Goal: Task Accomplishment & Management: Manage account settings

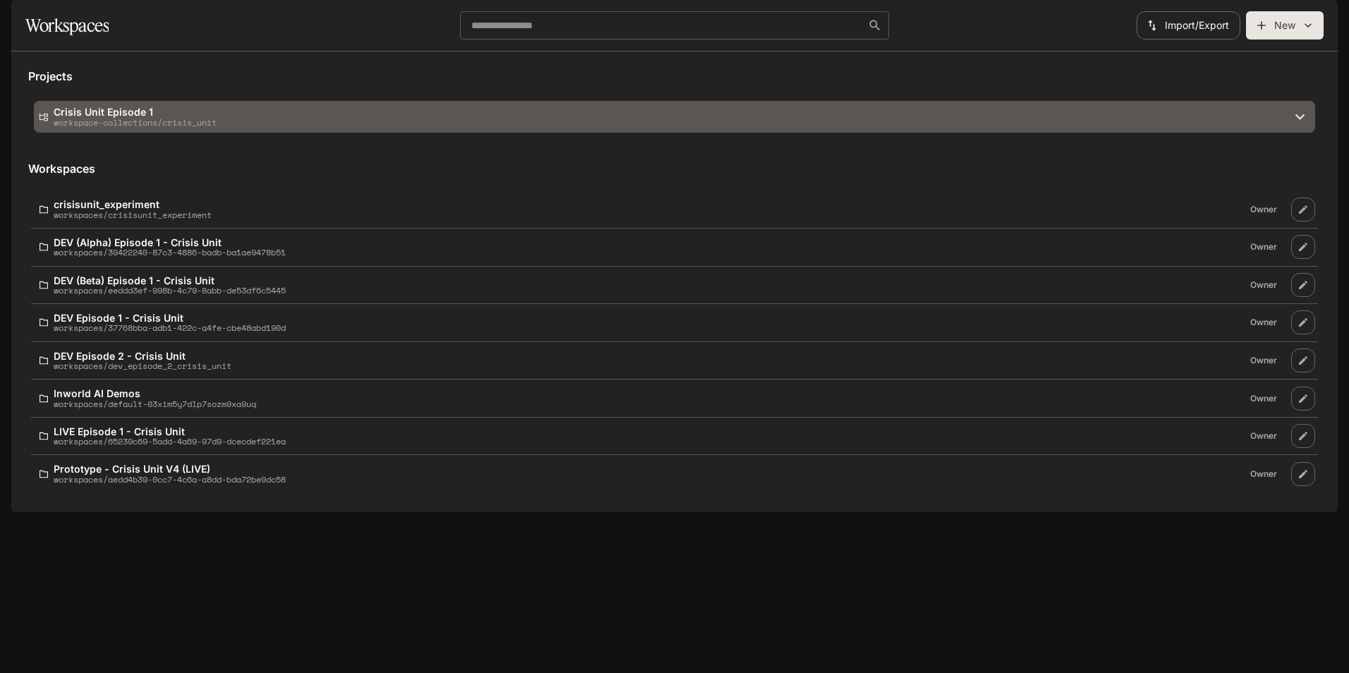
click at [169, 117] on p "Crisis Unit Episode 1" at bounding box center [135, 112] width 163 height 11
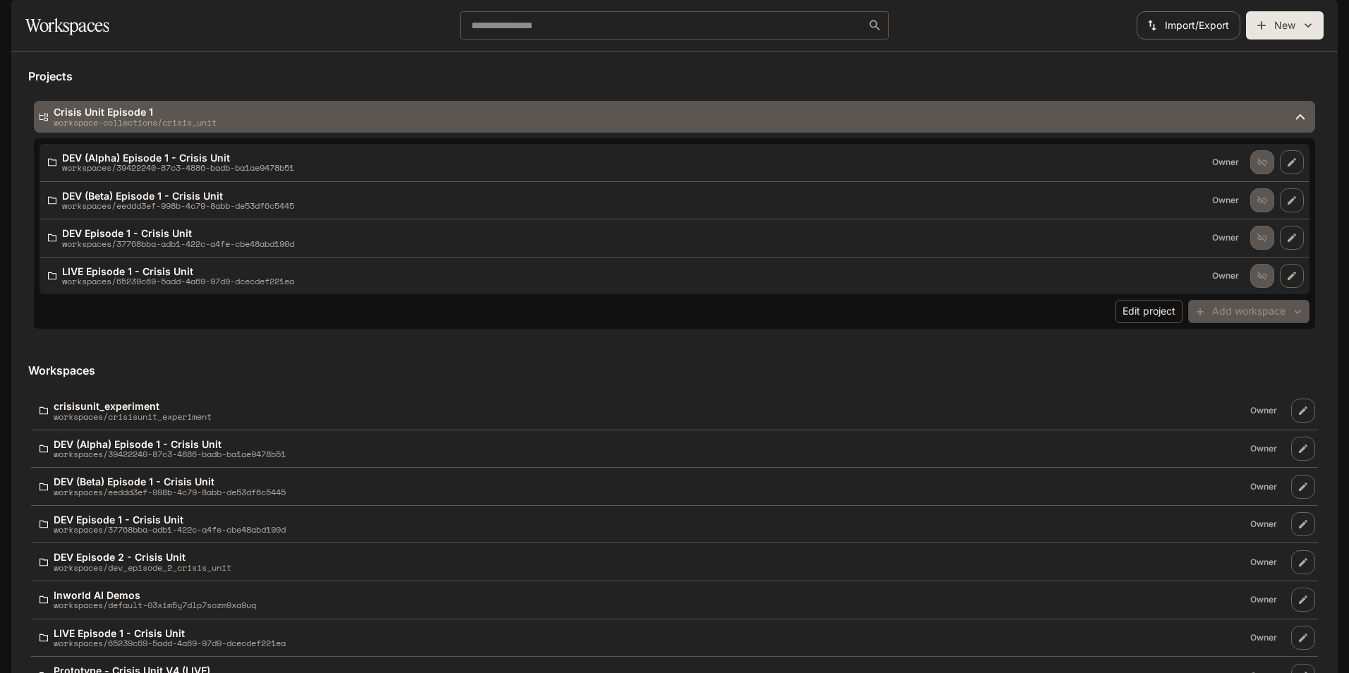
click at [169, 117] on p "Crisis Unit Episode 1" at bounding box center [135, 112] width 163 height 11
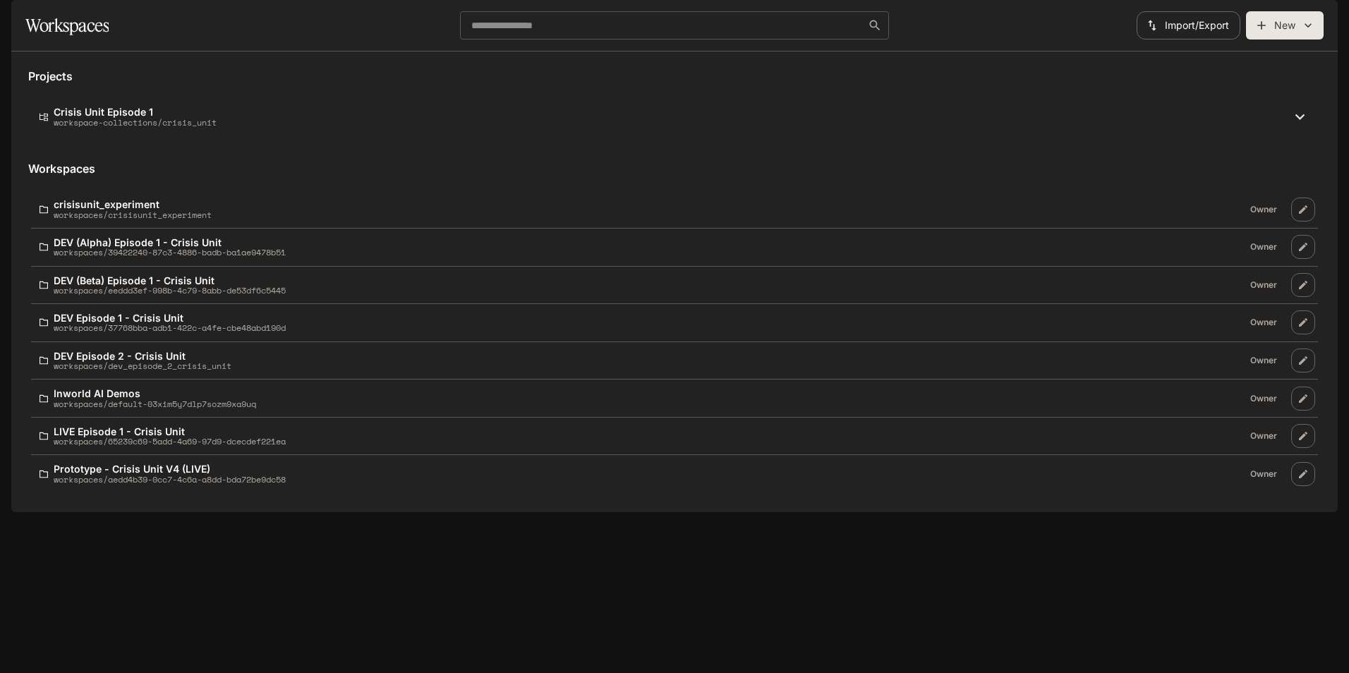
click at [1310, 12] on button "button" at bounding box center [1318, 20] width 28 height 28
click at [749, 181] on div at bounding box center [674, 336] width 1349 height 673
click at [1328, 17] on button "button" at bounding box center [1318, 20] width 28 height 28
click at [838, 181] on div at bounding box center [674, 336] width 1349 height 673
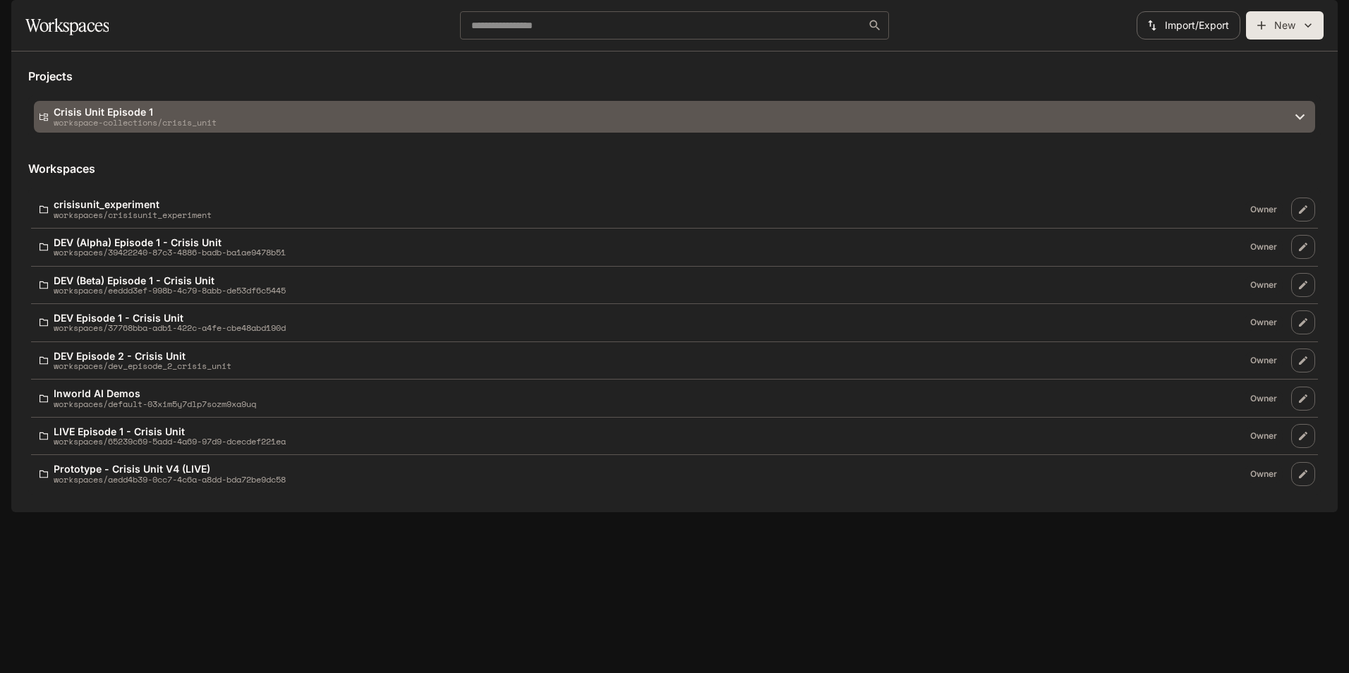
click at [1296, 126] on icon at bounding box center [1299, 116] width 19 height 19
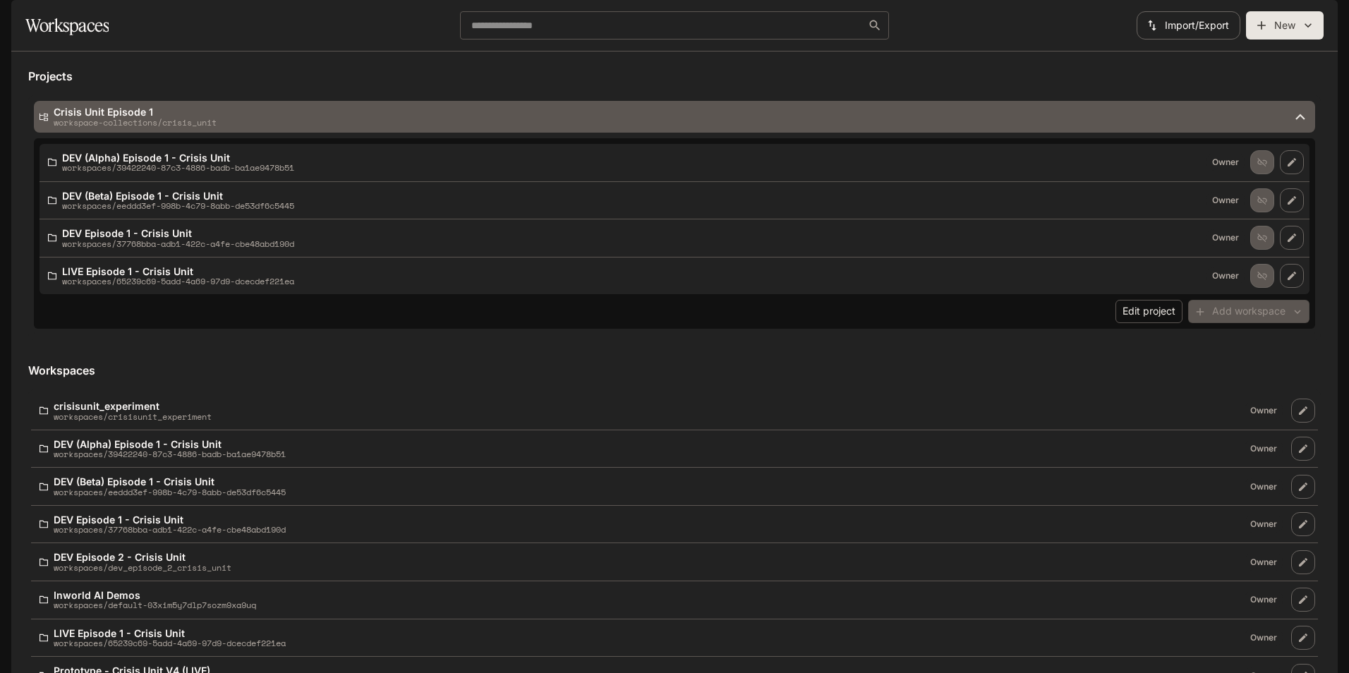
click at [1292, 126] on icon at bounding box center [1299, 116] width 19 height 19
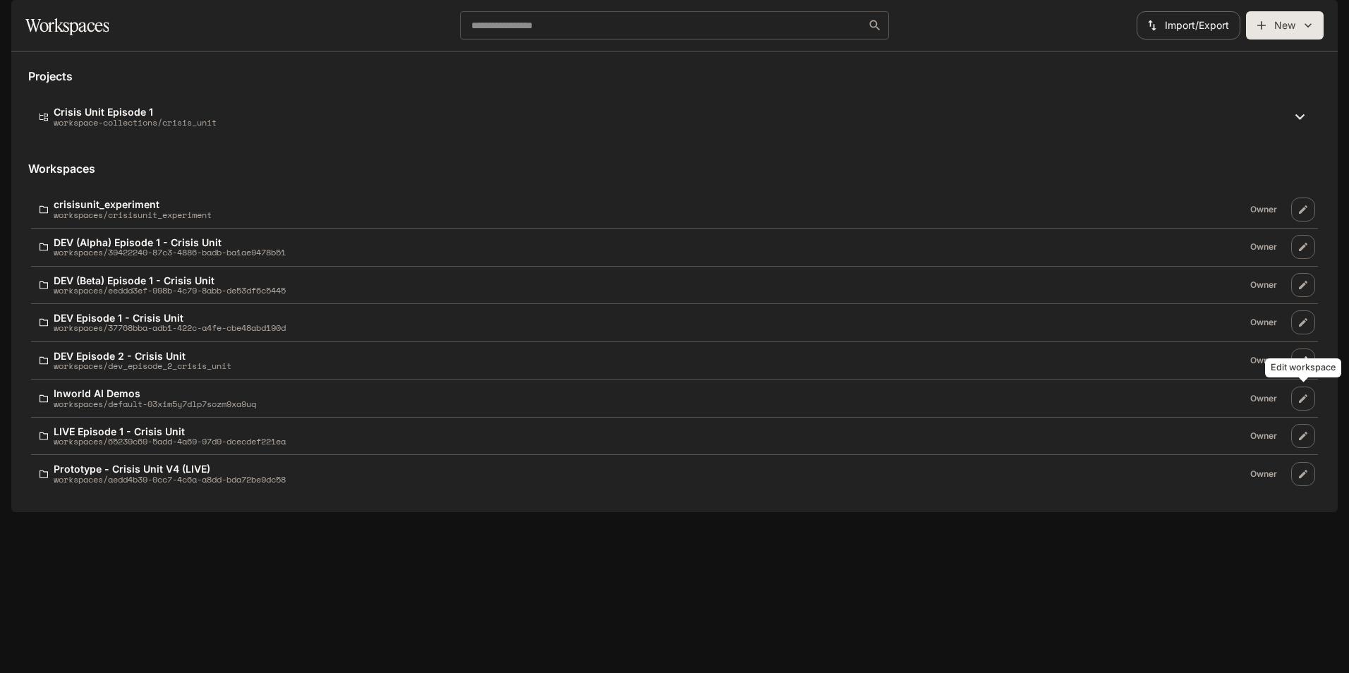
click at [1304, 366] on icon "Edit workspace" at bounding box center [1302, 360] width 11 height 11
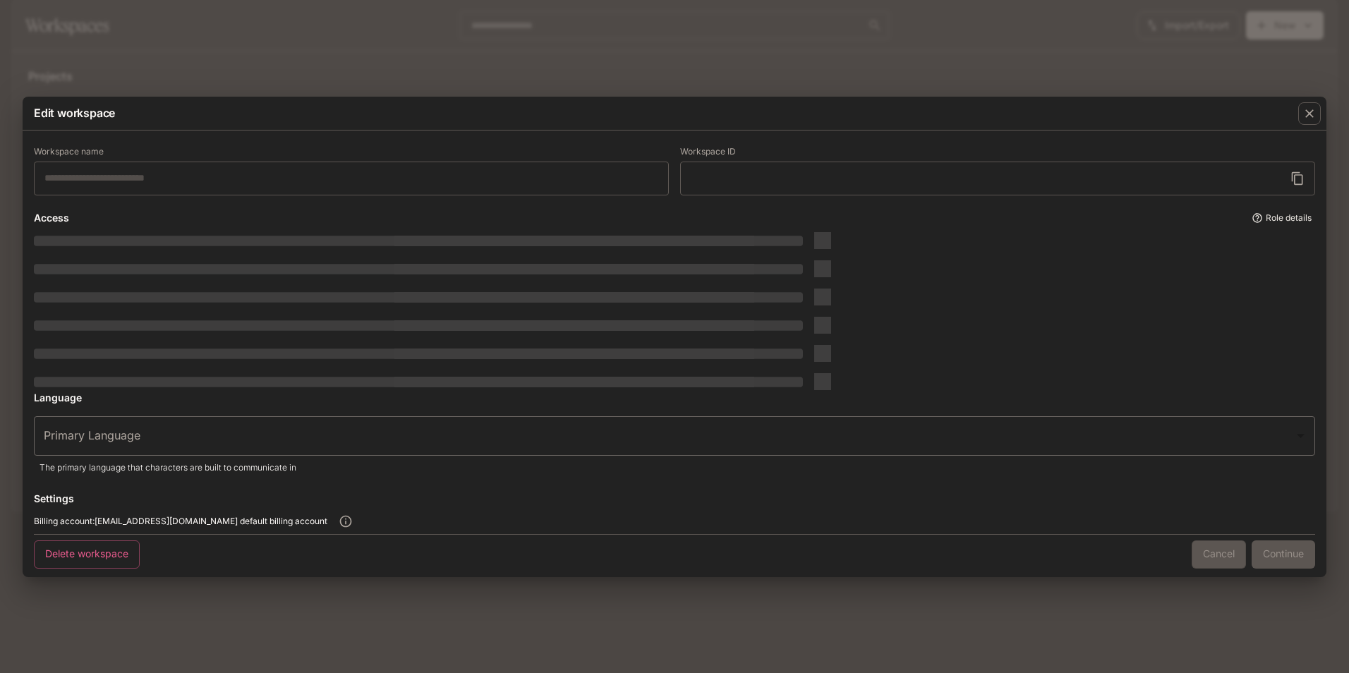
type input "**********"
type input "*****"
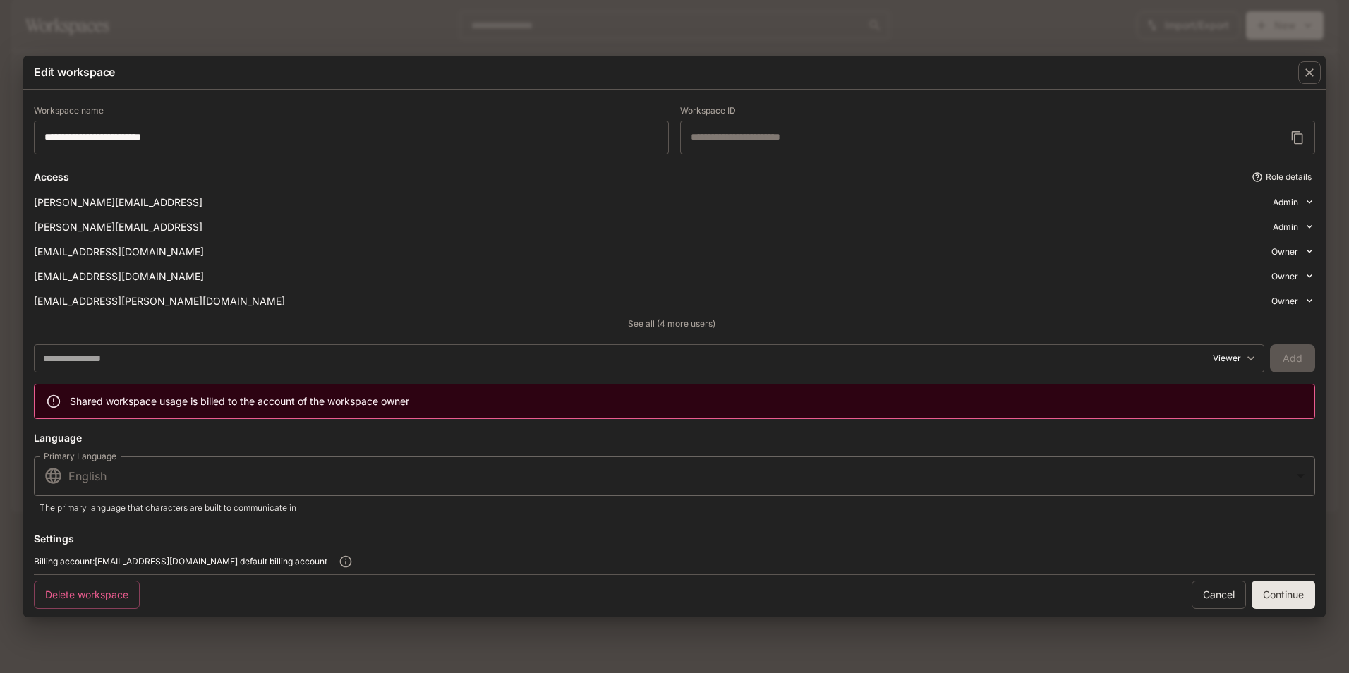
click at [571, 661] on div "**********" at bounding box center [674, 336] width 1349 height 673
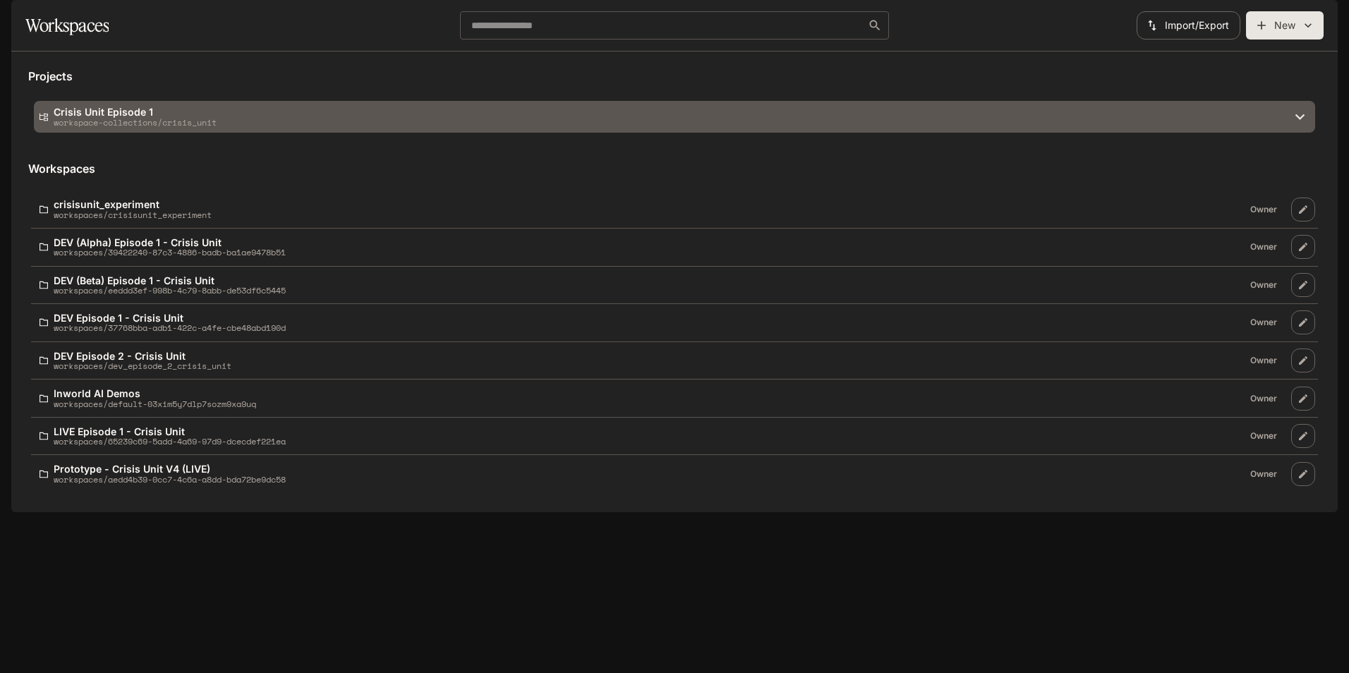
click at [142, 127] on p "workspace-collections/crisis_unit" at bounding box center [135, 122] width 163 height 9
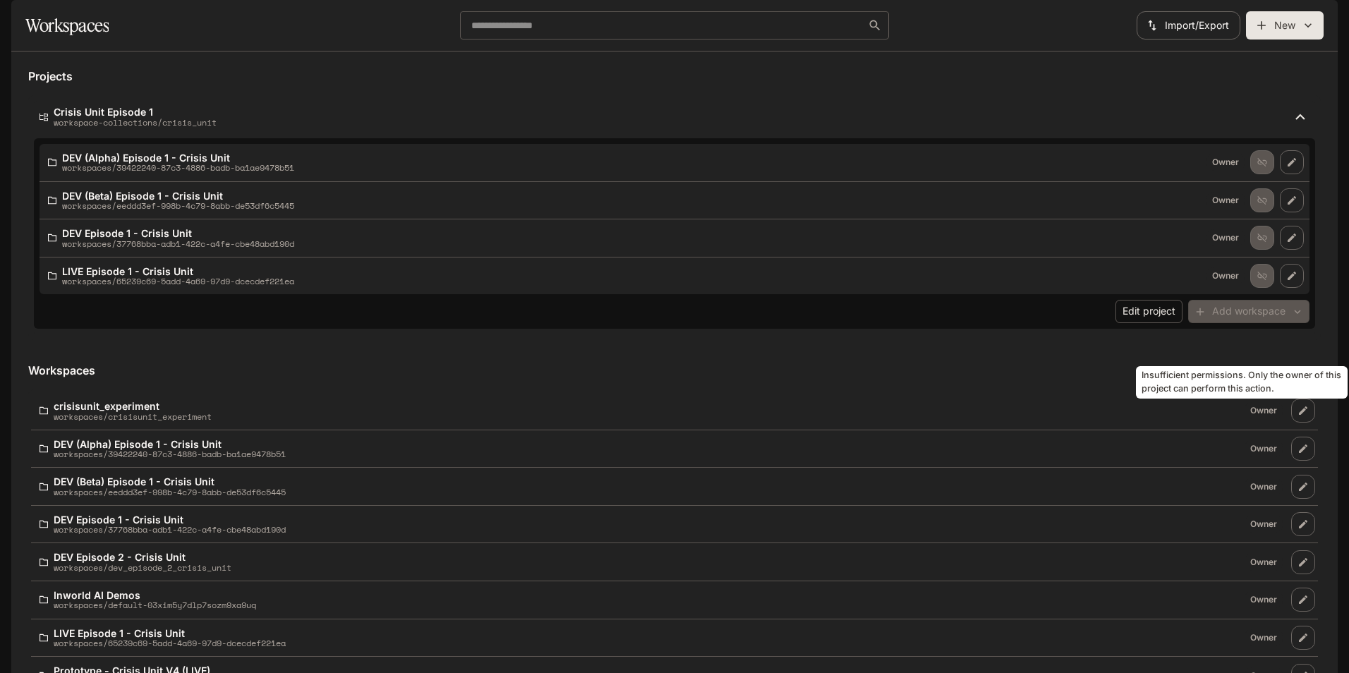
click at [1215, 317] on span "Add workspace" at bounding box center [1248, 310] width 121 height 14
click at [1143, 323] on button "Edit project" at bounding box center [1148, 311] width 67 height 23
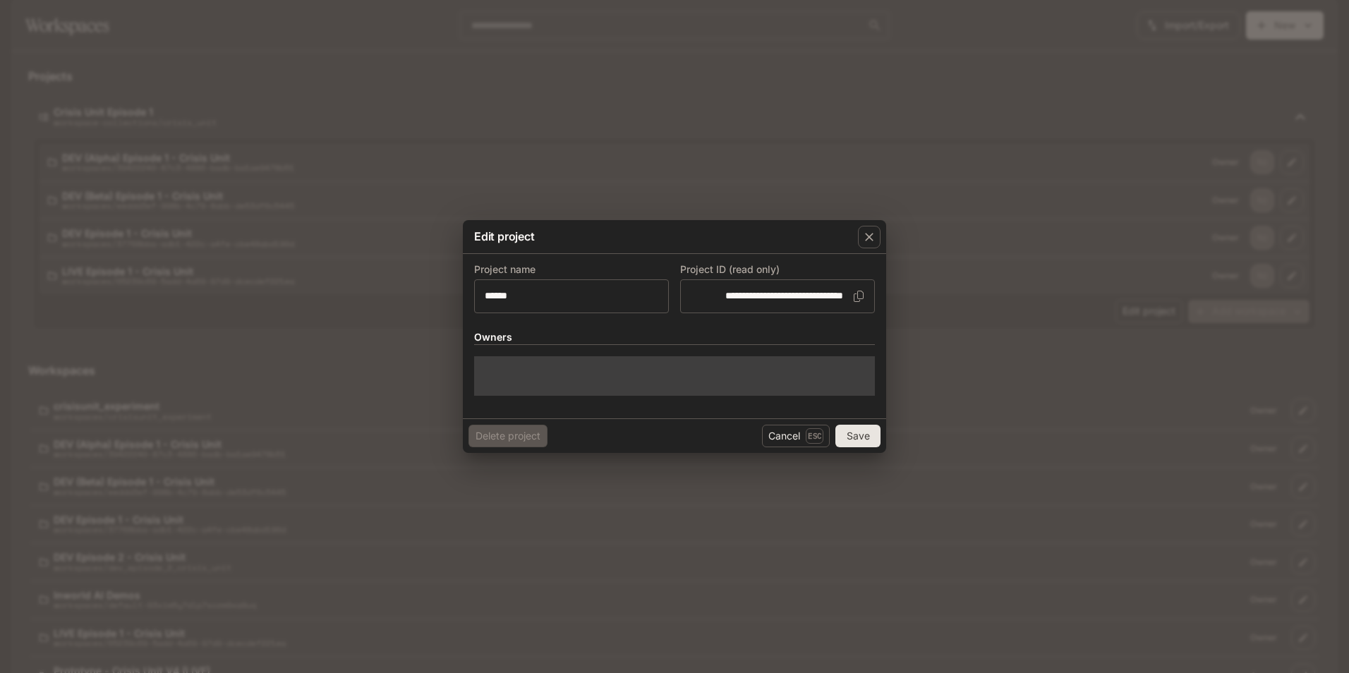
type input "**********"
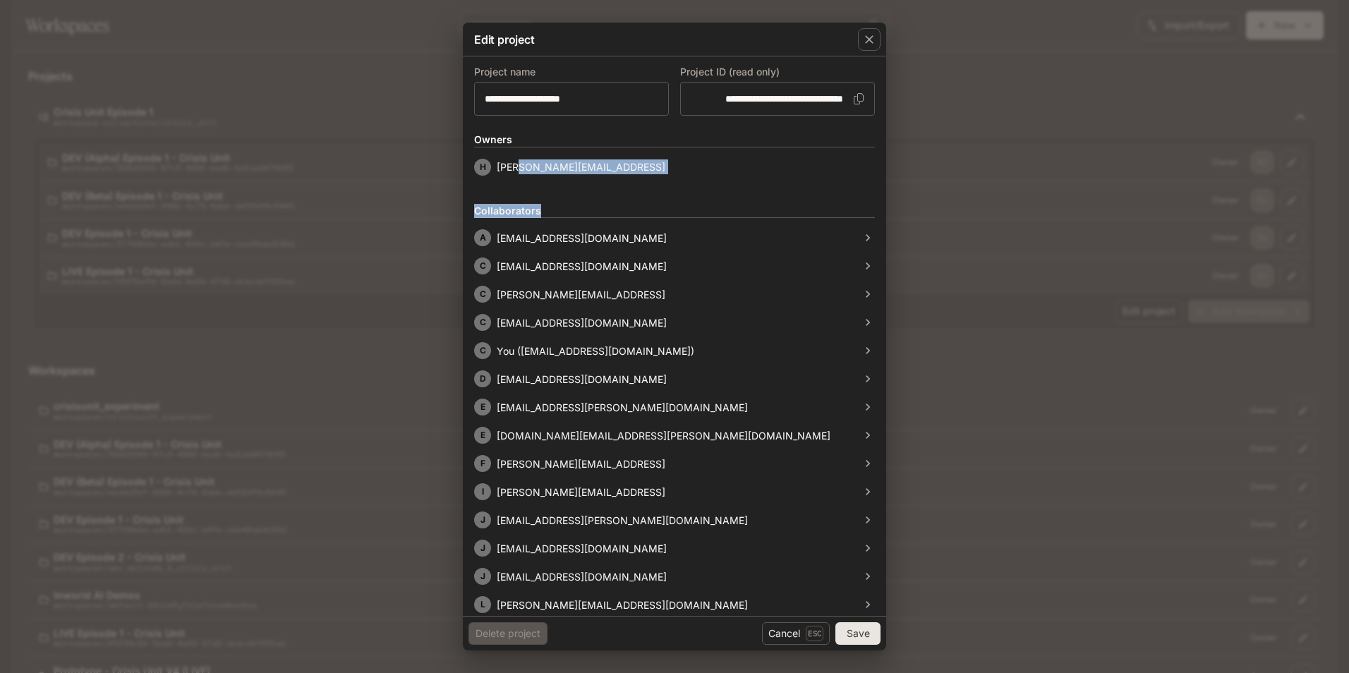
drag, startPoint x: 516, startPoint y: 169, endPoint x: 588, endPoint y: 176, distance: 72.9
click at [588, 176] on form "**********" at bounding box center [674, 456] width 401 height 777
drag, startPoint x: 568, startPoint y: 169, endPoint x: 530, endPoint y: 169, distance: 38.1
click at [530, 169] on p "[PERSON_NAME][EMAIL_ADDRESS]" at bounding box center [581, 166] width 169 height 15
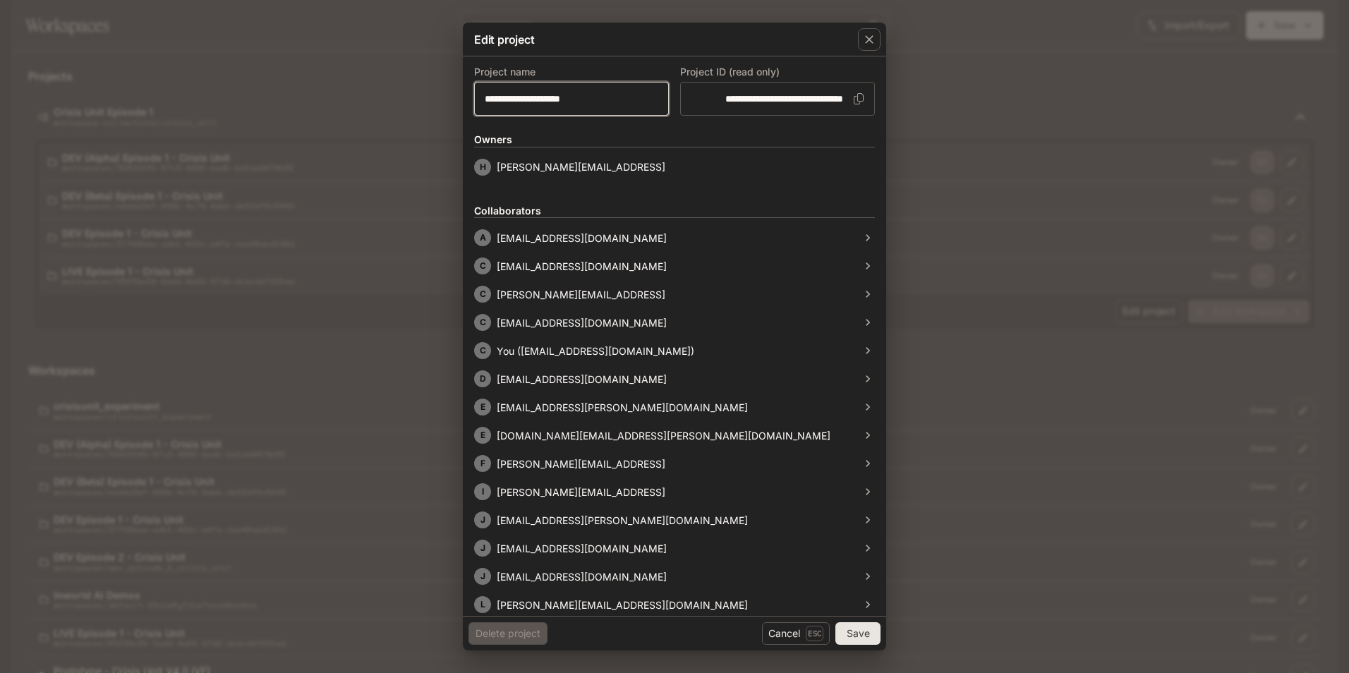
drag, startPoint x: 571, startPoint y: 96, endPoint x: 490, endPoint y: 94, distance: 81.1
click at [490, 94] on input "**********" at bounding box center [571, 99] width 193 height 14
click at [316, 249] on div "**********" at bounding box center [674, 336] width 1349 height 673
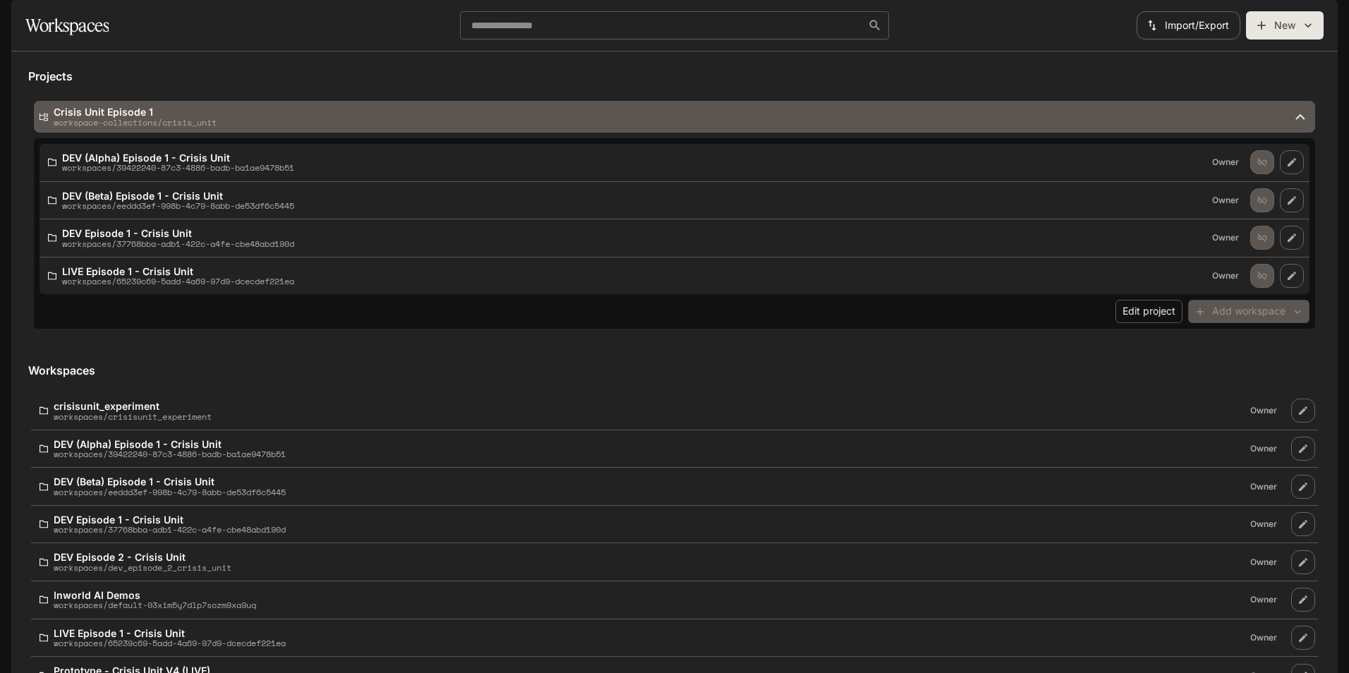
drag, startPoint x: 186, startPoint y: 136, endPoint x: 183, endPoint y: 143, distance: 7.4
click at [186, 136] on div "Crisis Unit Episode 1 workspace-collections/crisis_unit DEV (Alpha) Episode 1 -…" at bounding box center [674, 217] width 1292 height 244
click at [183, 133] on div "Crisis Unit Episode 1 workspace-collections/crisis_unit" at bounding box center [674, 117] width 1281 height 32
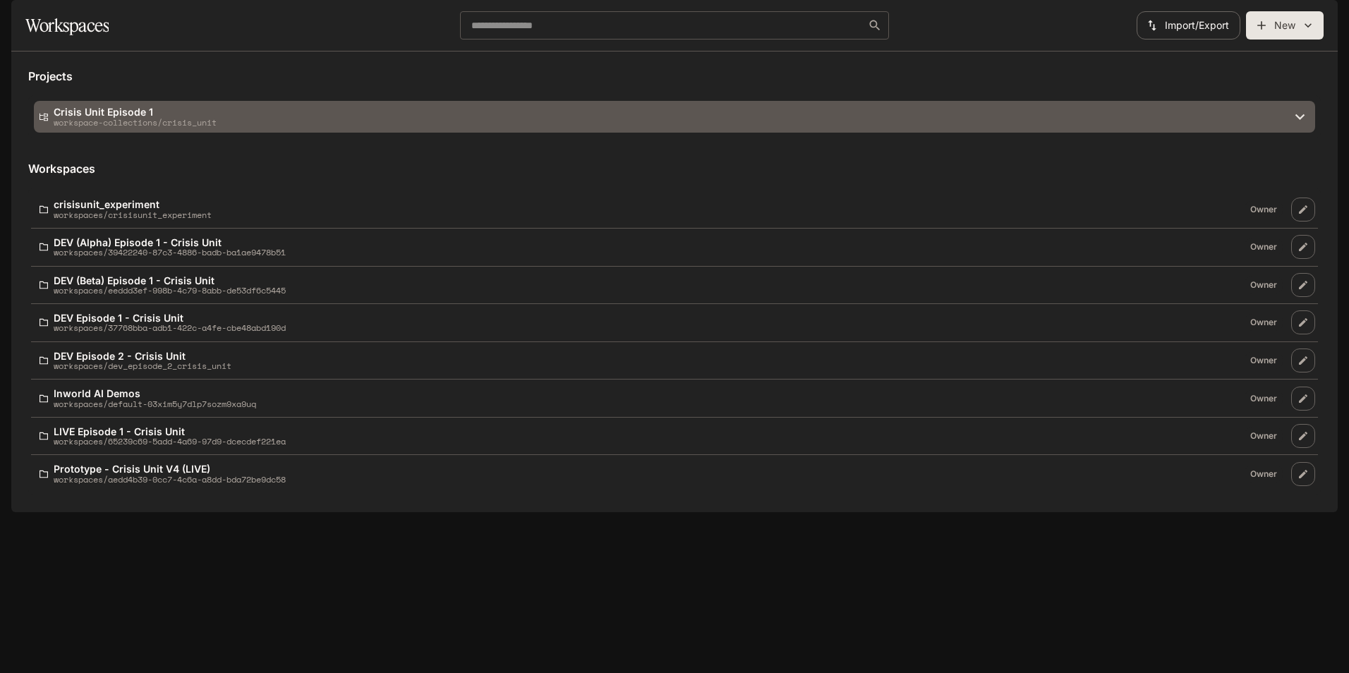
click at [137, 127] on p "workspace-collections/crisis_unit" at bounding box center [135, 122] width 163 height 9
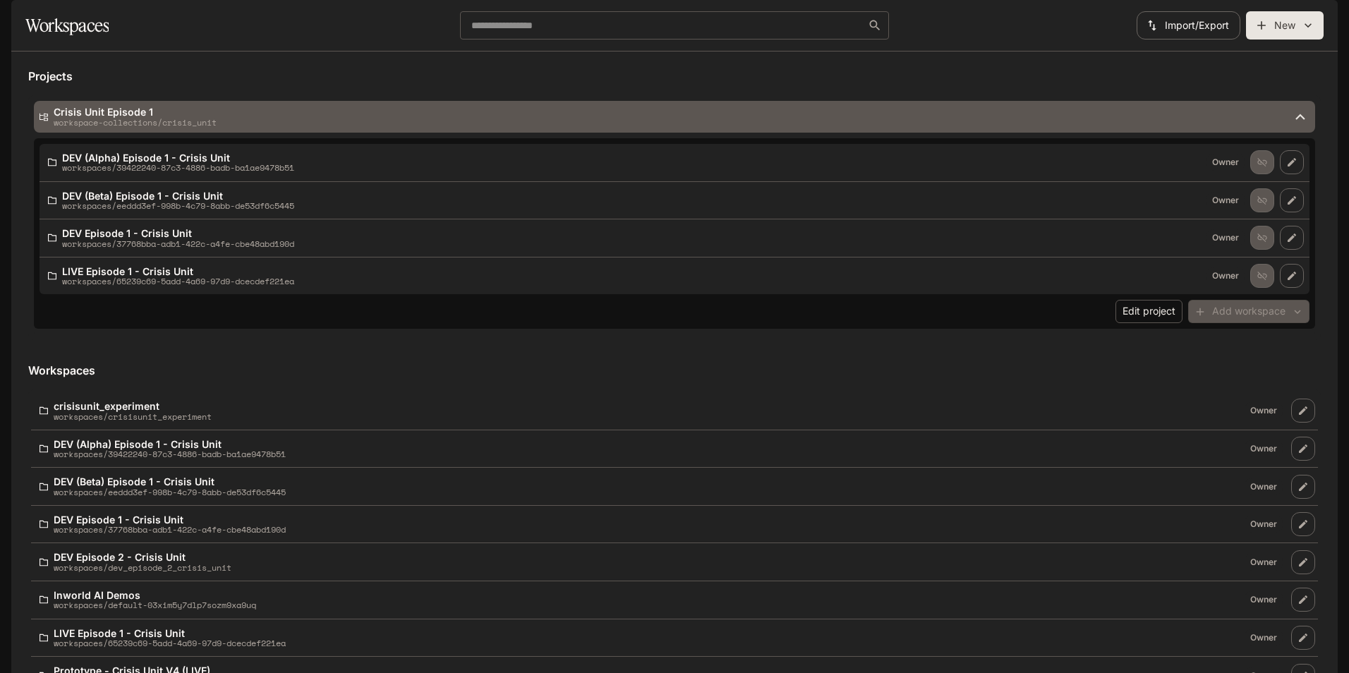
click at [75, 117] on p "Crisis Unit Episode 1" at bounding box center [135, 112] width 163 height 11
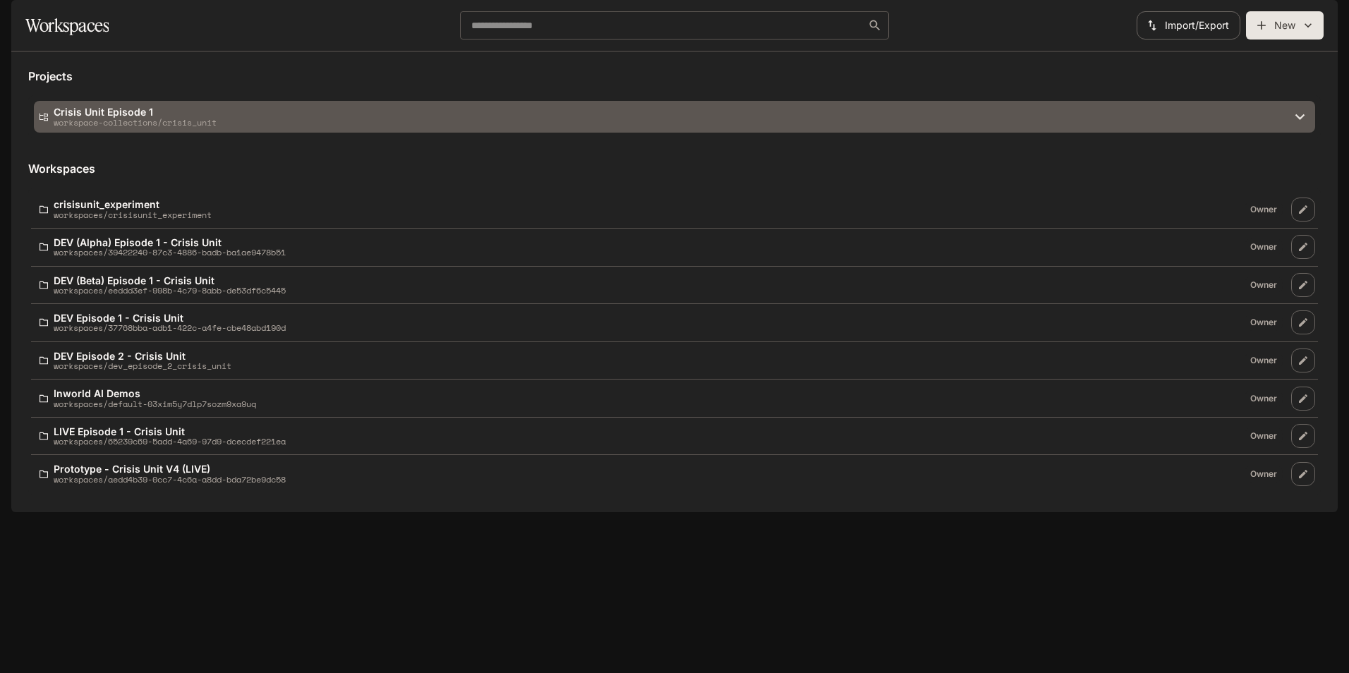
click at [75, 117] on p "Crisis Unit Episode 1" at bounding box center [135, 112] width 163 height 11
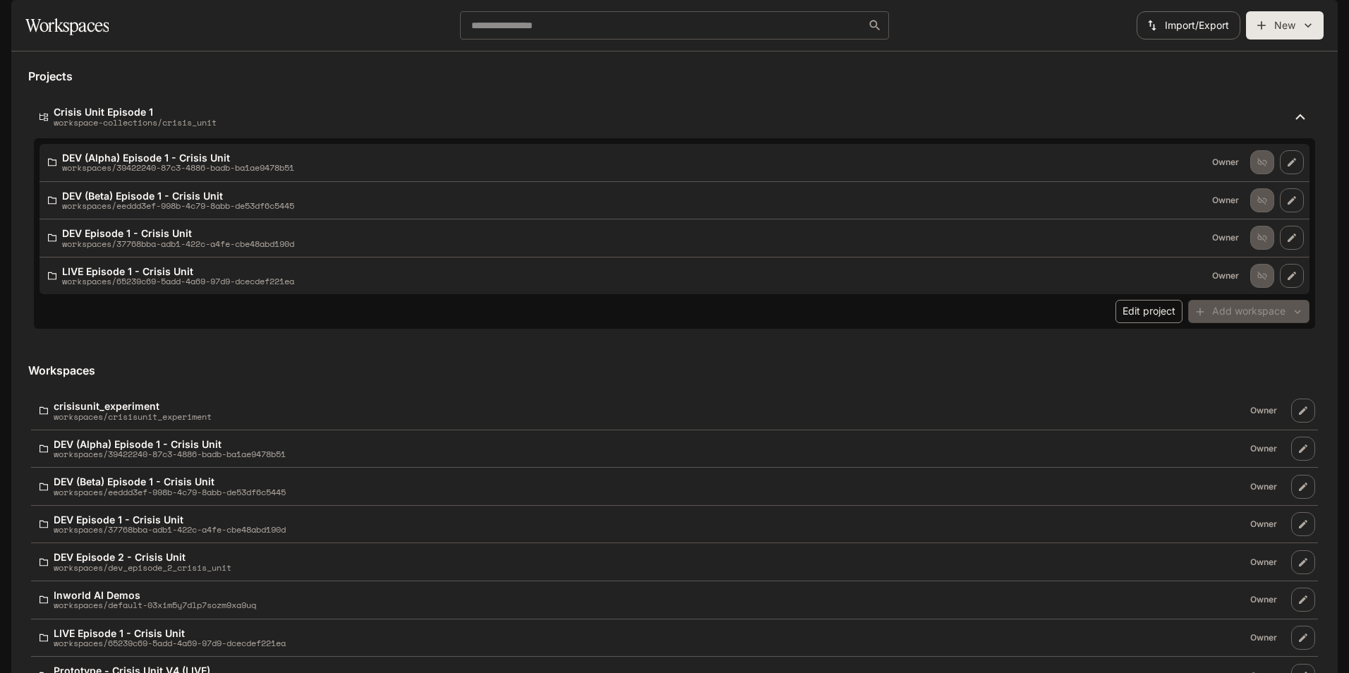
click at [1137, 323] on button "Edit project" at bounding box center [1148, 311] width 67 height 23
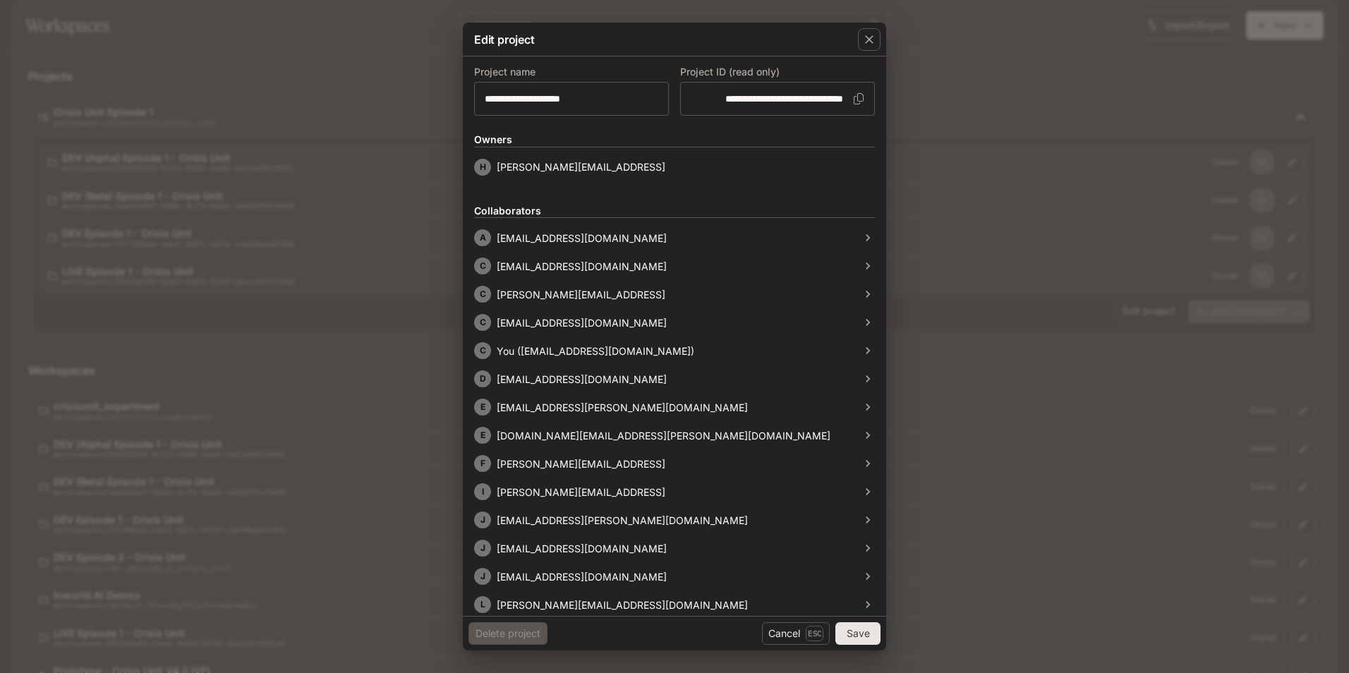
click at [317, 255] on div "**********" at bounding box center [674, 336] width 1349 height 673
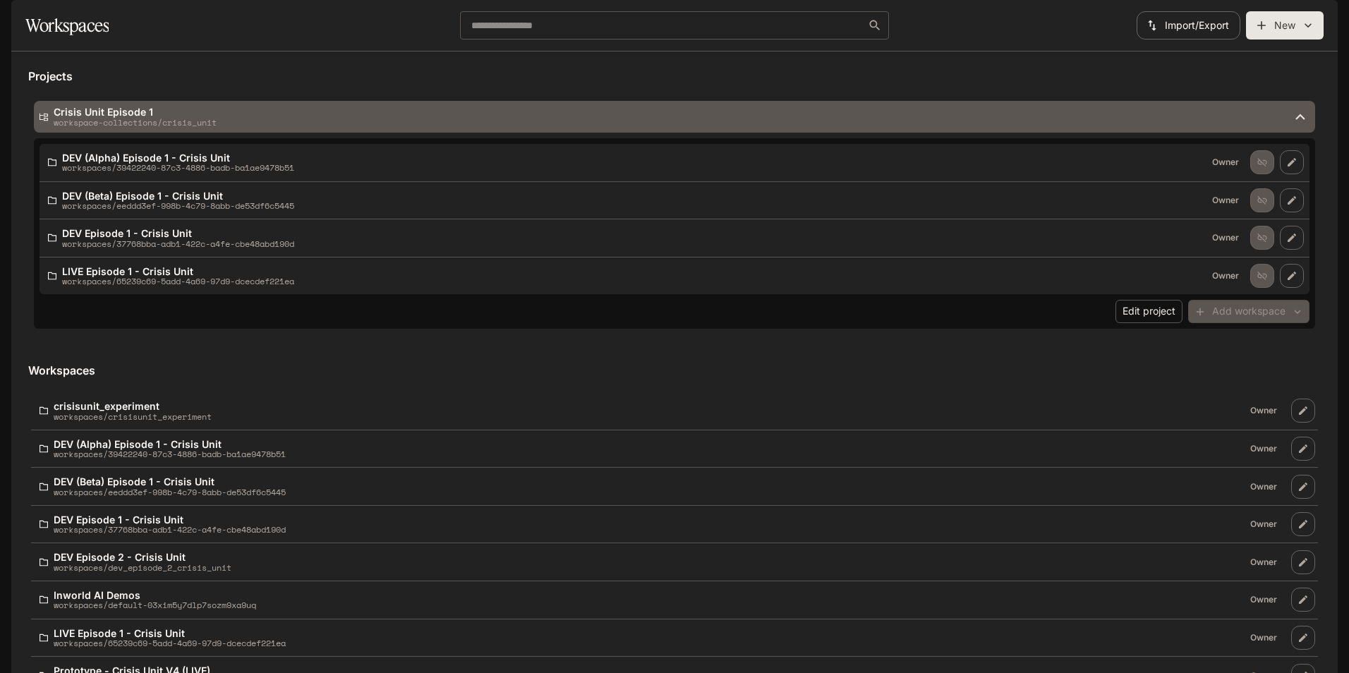
click at [89, 117] on p "Crisis Unit Episode 1" at bounding box center [135, 112] width 163 height 11
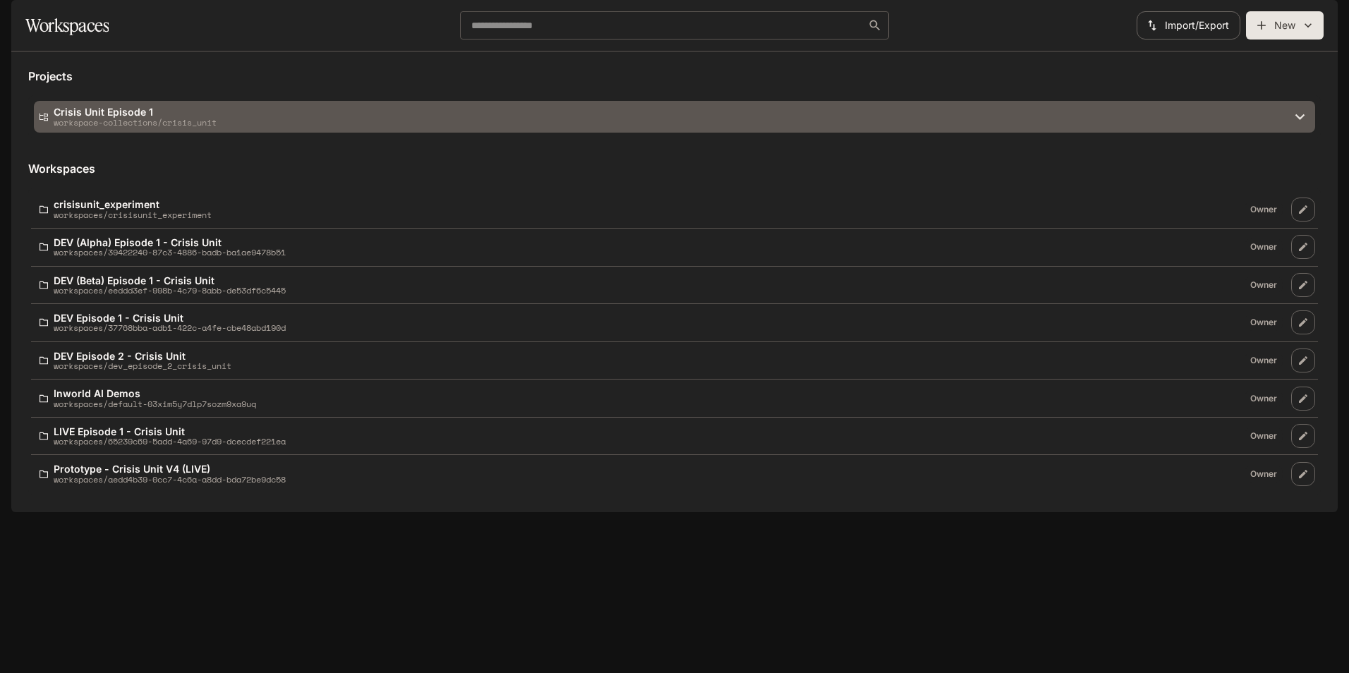
click at [121, 127] on p "workspace-collections/crisis_unit" at bounding box center [135, 122] width 163 height 9
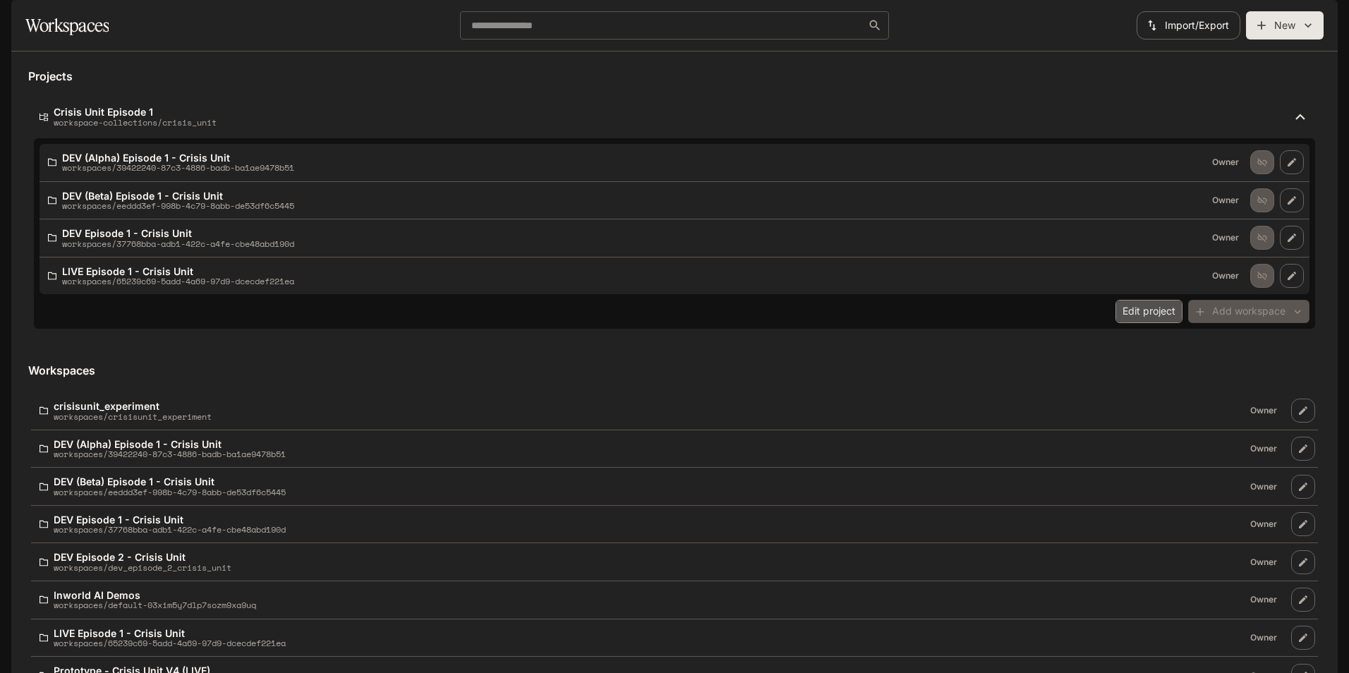
click at [1147, 323] on button "Edit project" at bounding box center [1148, 311] width 67 height 23
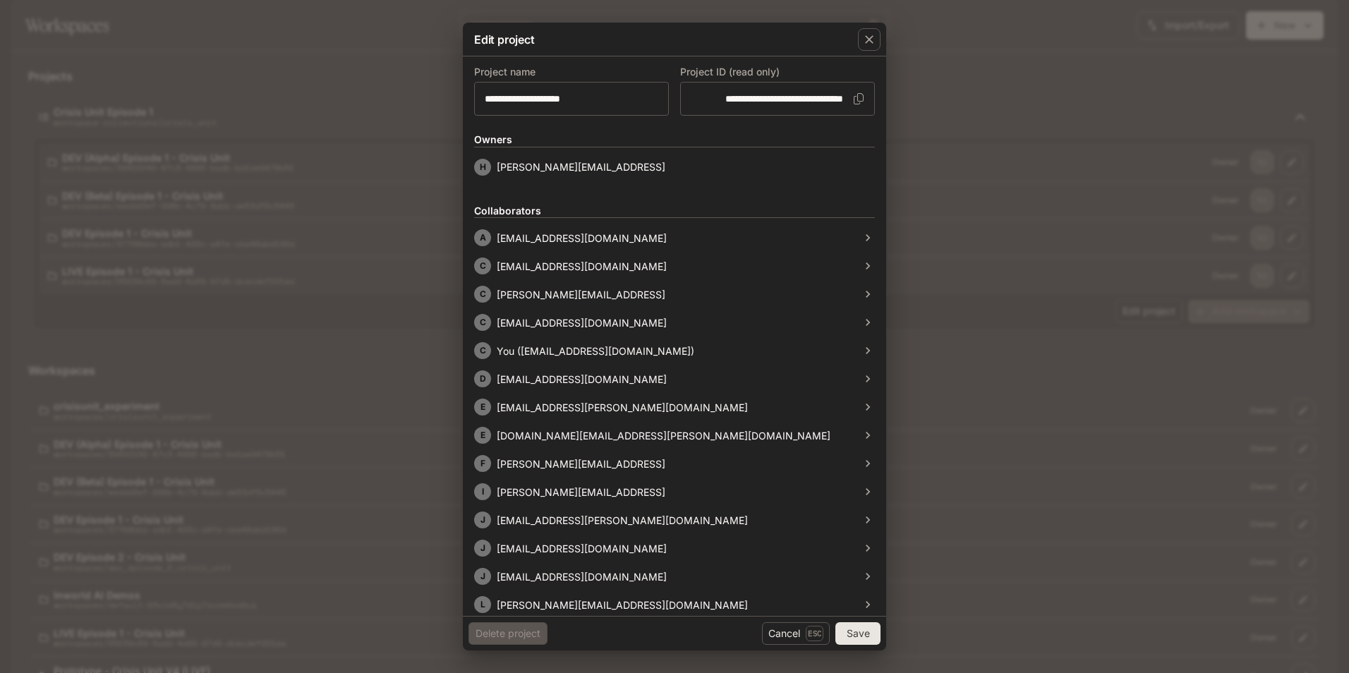
click at [295, 324] on div "**********" at bounding box center [674, 336] width 1349 height 673
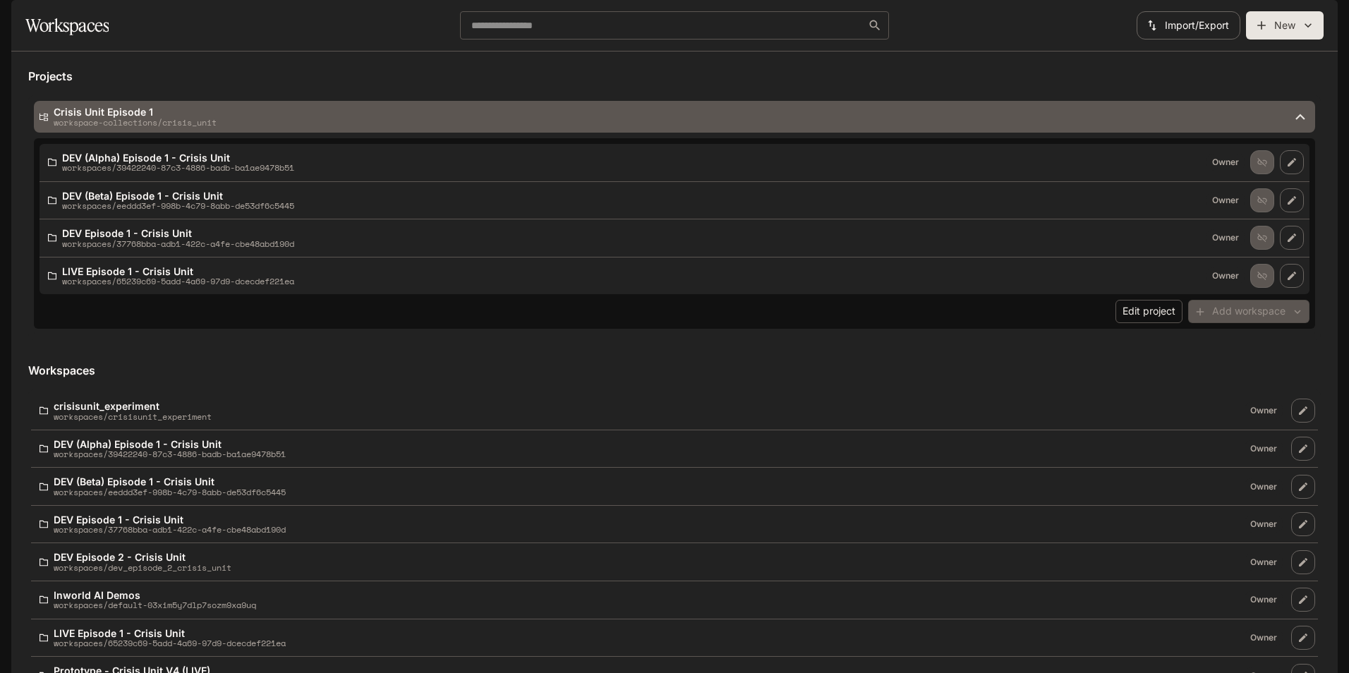
click at [140, 127] on p "workspace-collections/crisis_unit" at bounding box center [135, 122] width 163 height 9
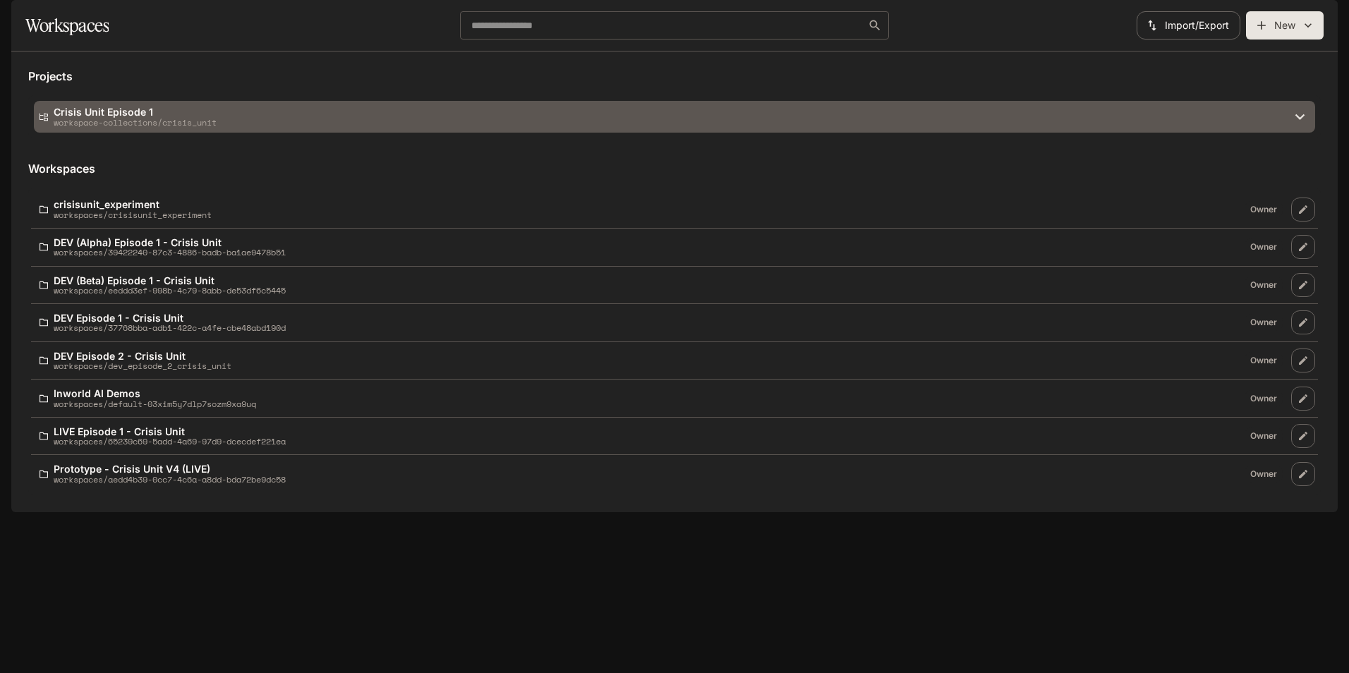
click at [111, 117] on p "Crisis Unit Episode 1" at bounding box center [135, 112] width 163 height 11
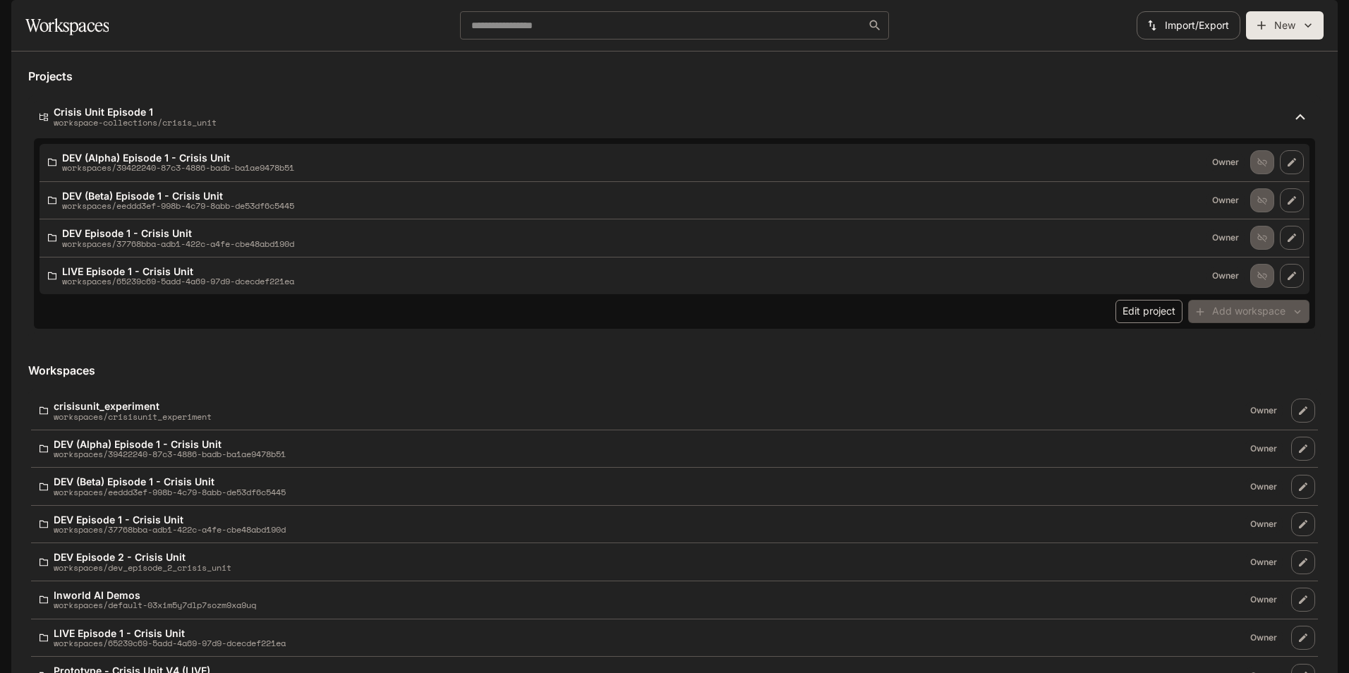
click at [1131, 323] on button "Edit project" at bounding box center [1148, 311] width 67 height 23
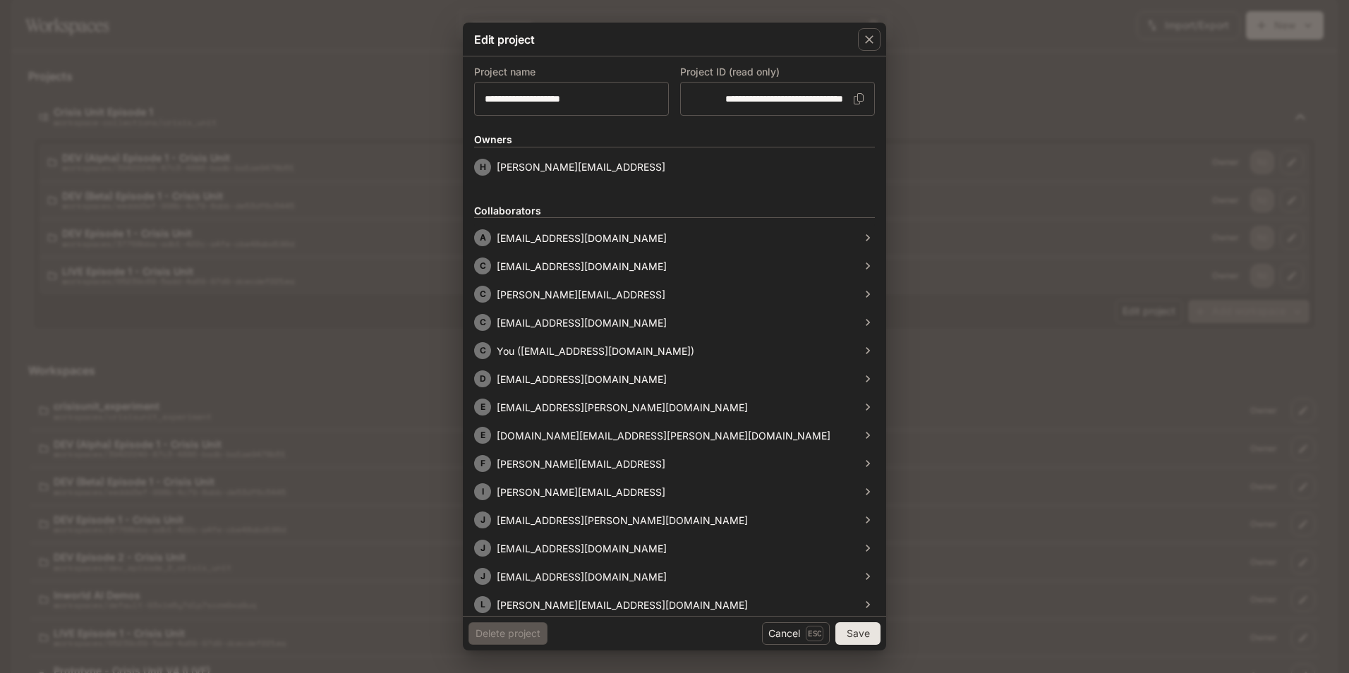
drag, startPoint x: 552, startPoint y: 171, endPoint x: 596, endPoint y: 174, distance: 43.8
click at [597, 172] on li "[PERSON_NAME] [PERSON_NAME][EMAIL_ADDRESS]" at bounding box center [674, 167] width 401 height 17
drag, startPoint x: 565, startPoint y: 171, endPoint x: 506, endPoint y: 171, distance: 58.5
click at [506, 171] on li "[PERSON_NAME] [PERSON_NAME][EMAIL_ADDRESS]" at bounding box center [674, 167] width 401 height 17
drag, startPoint x: 506, startPoint y: 171, endPoint x: 629, endPoint y: 215, distance: 130.3
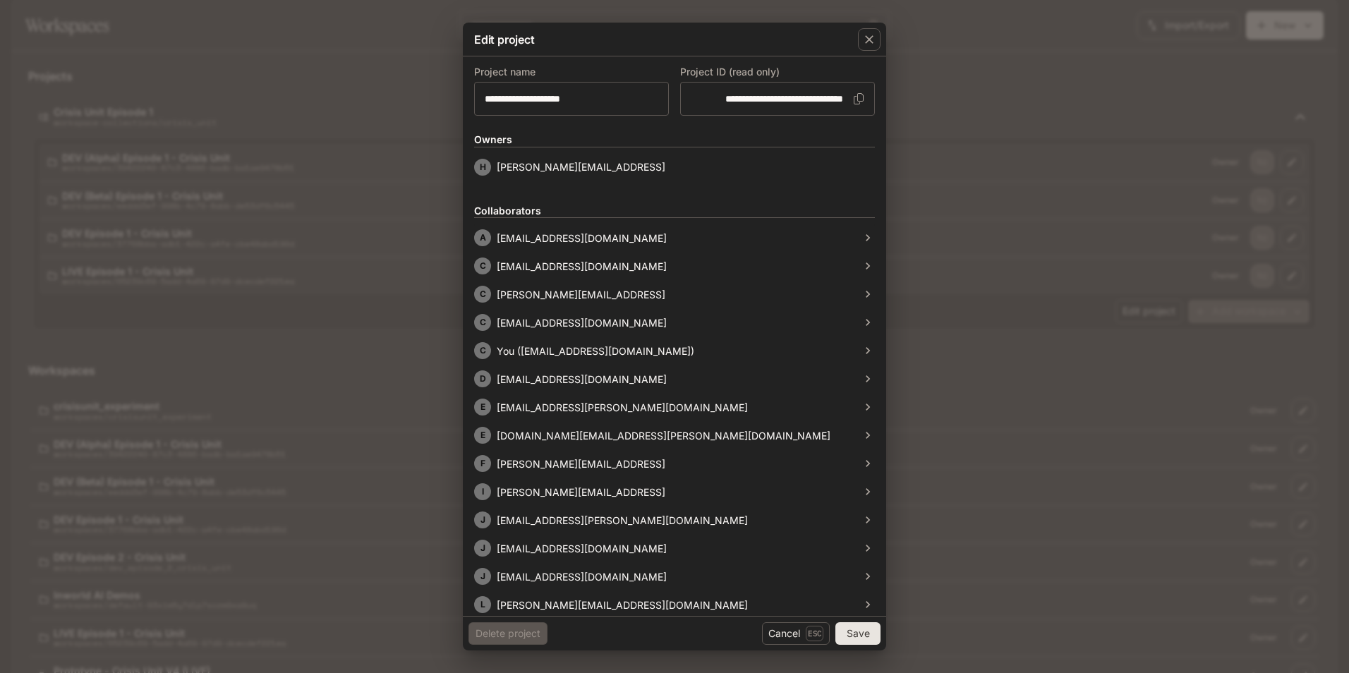
click at [625, 177] on form "**********" at bounding box center [674, 456] width 401 height 777
drag, startPoint x: 584, startPoint y: 171, endPoint x: 569, endPoint y: 170, distance: 14.8
click at [569, 170] on li "[PERSON_NAME] [PERSON_NAME][EMAIL_ADDRESS]" at bounding box center [674, 167] width 401 height 17
click at [995, 573] on div "**********" at bounding box center [674, 336] width 1349 height 673
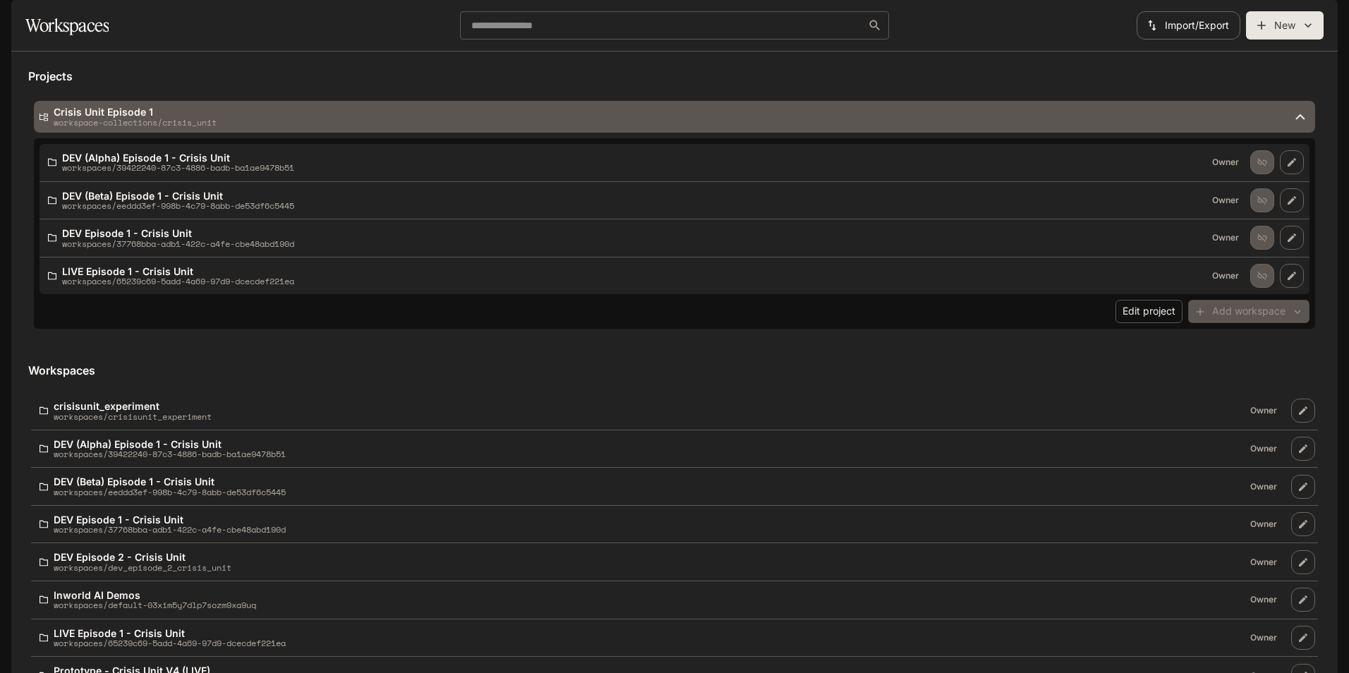
click at [97, 117] on p "Crisis Unit Episode 1" at bounding box center [135, 112] width 163 height 11
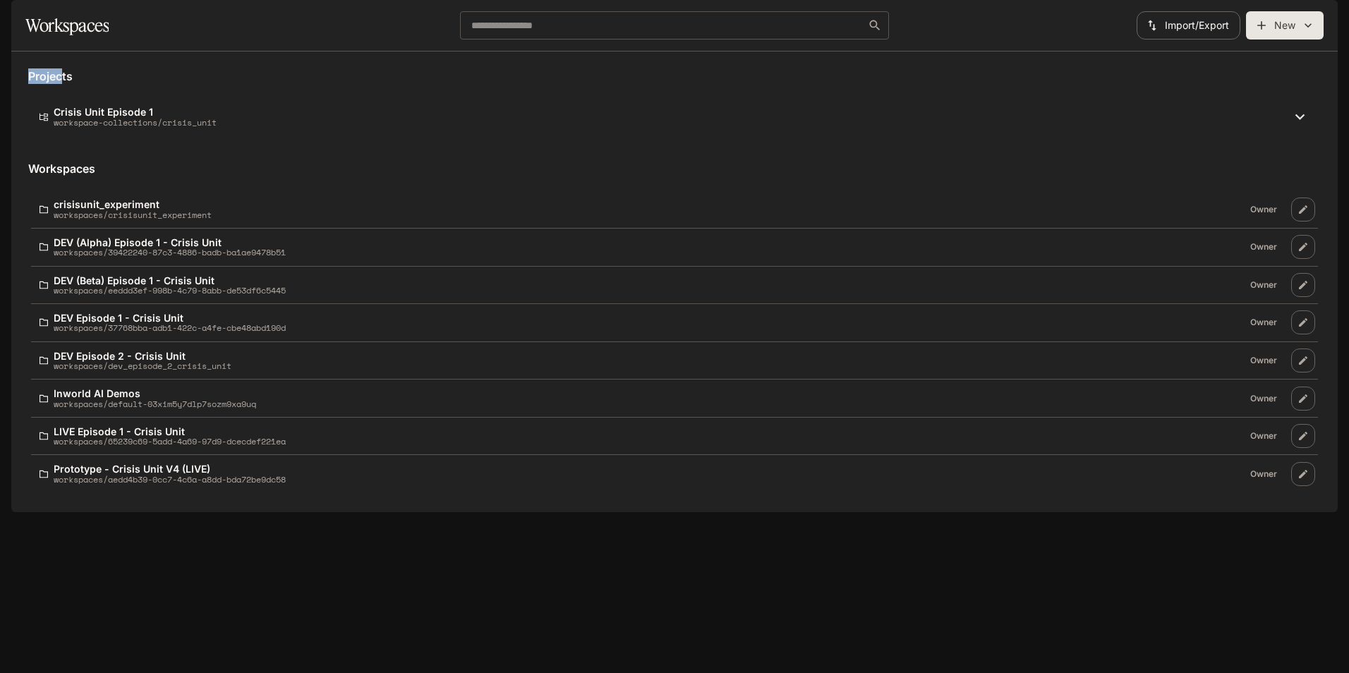
drag, startPoint x: 20, startPoint y: 118, endPoint x: 64, endPoint y: 116, distance: 44.5
click at [64, 116] on div "Projects Crisis Unit Episode 1 workspace-collections/crisis_unit DEV (Alpha) Ep…" at bounding box center [674, 281] width 1326 height 461
drag, startPoint x: 64, startPoint y: 116, endPoint x: 126, endPoint y: 211, distance: 113.3
click at [126, 176] on h5 "Workspaces" at bounding box center [674, 169] width 1292 height 16
drag, startPoint x: 126, startPoint y: 211, endPoint x: 292, endPoint y: 121, distance: 189.0
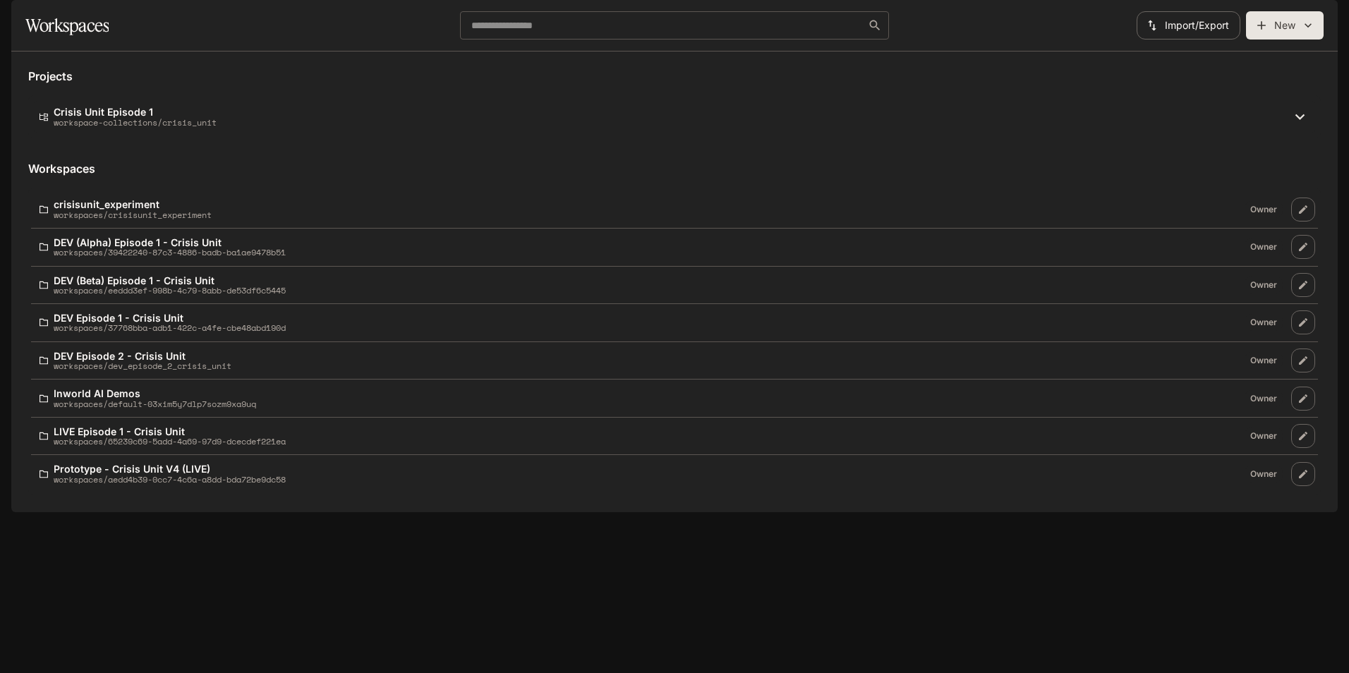
click at [292, 84] on h5 "Projects" at bounding box center [674, 76] width 1292 height 16
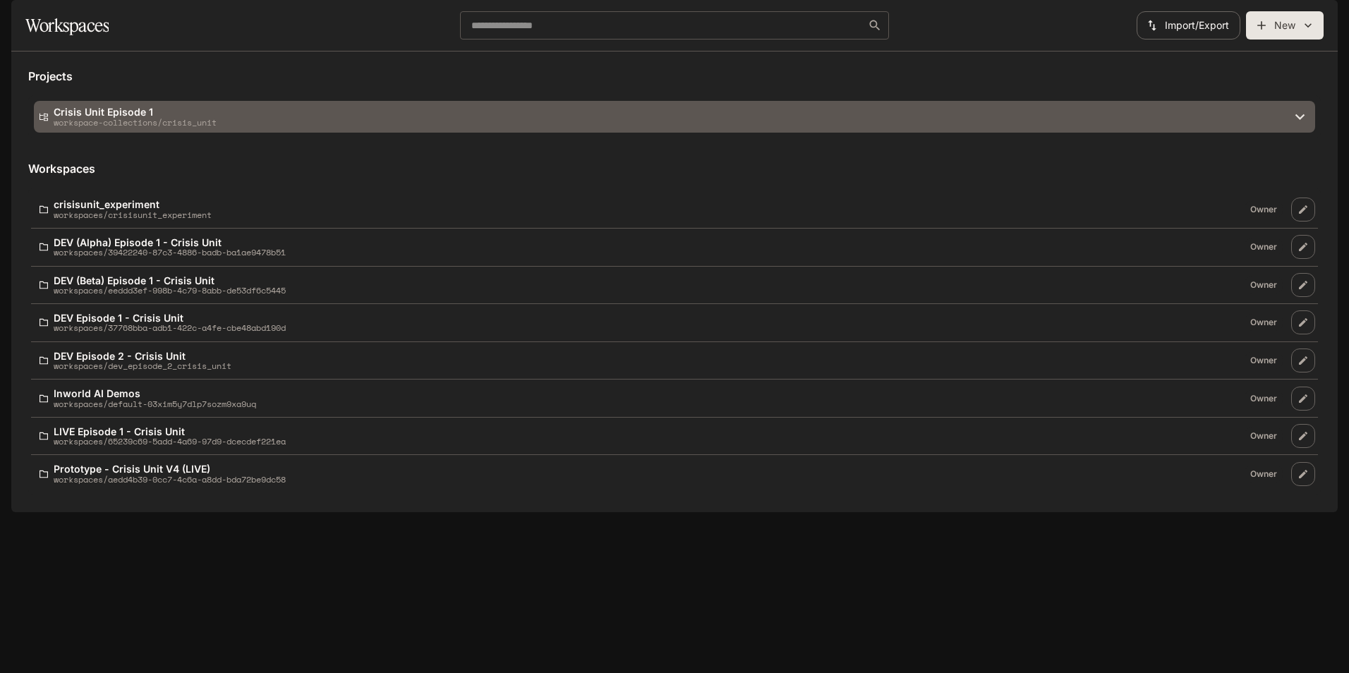
click at [110, 127] on p "workspace-collections/crisis_unit" at bounding box center [135, 122] width 163 height 9
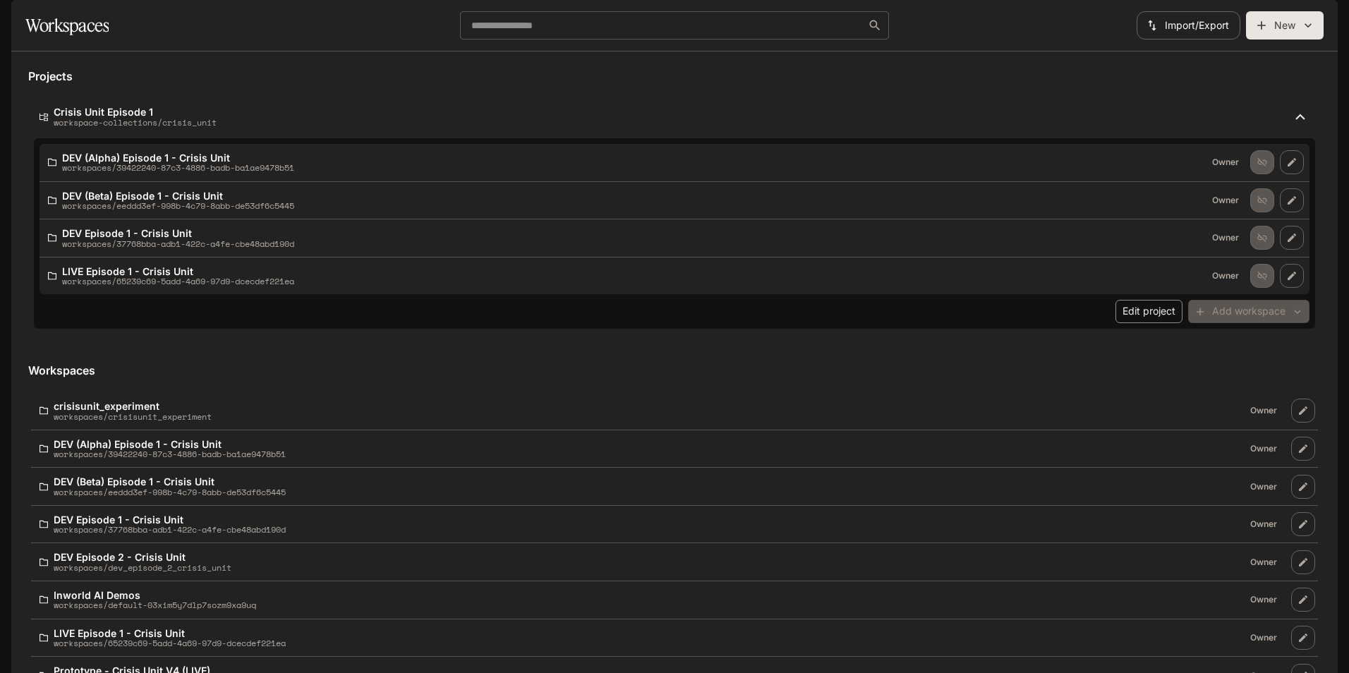
click at [1150, 323] on button "Edit project" at bounding box center [1148, 311] width 67 height 23
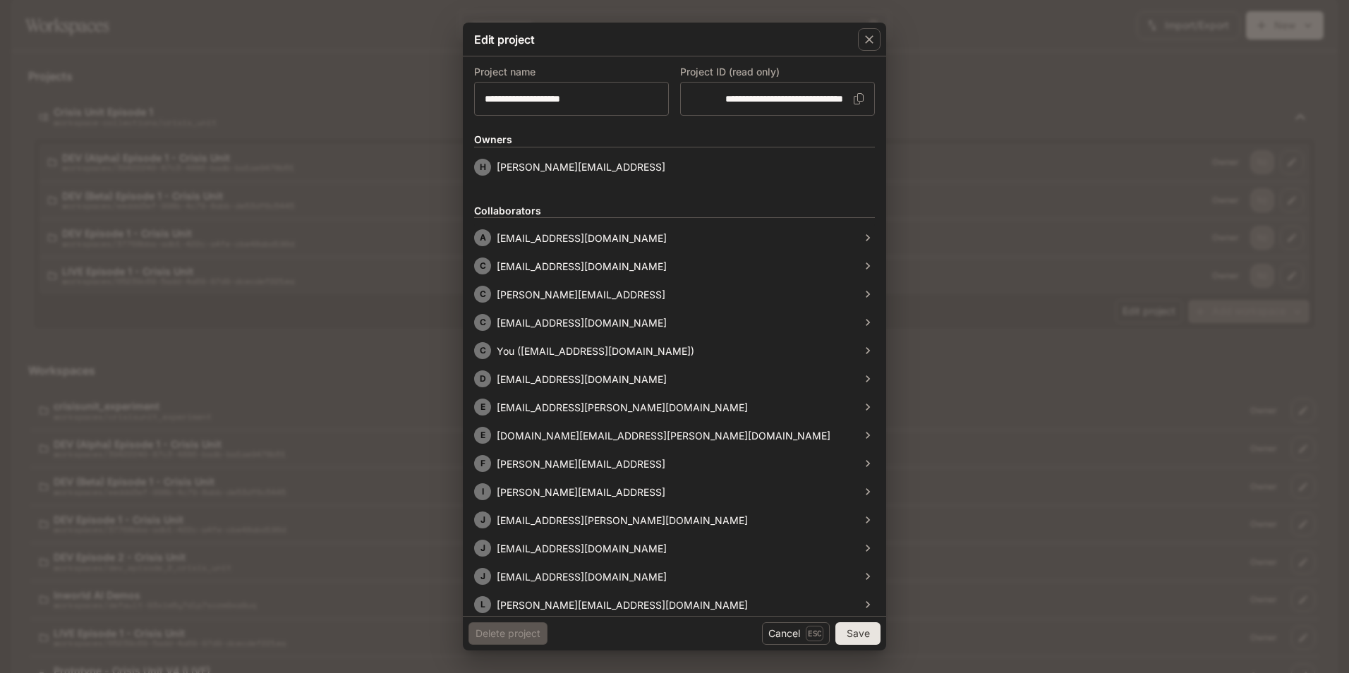
click at [1088, 367] on div "**********" at bounding box center [674, 336] width 1349 height 673
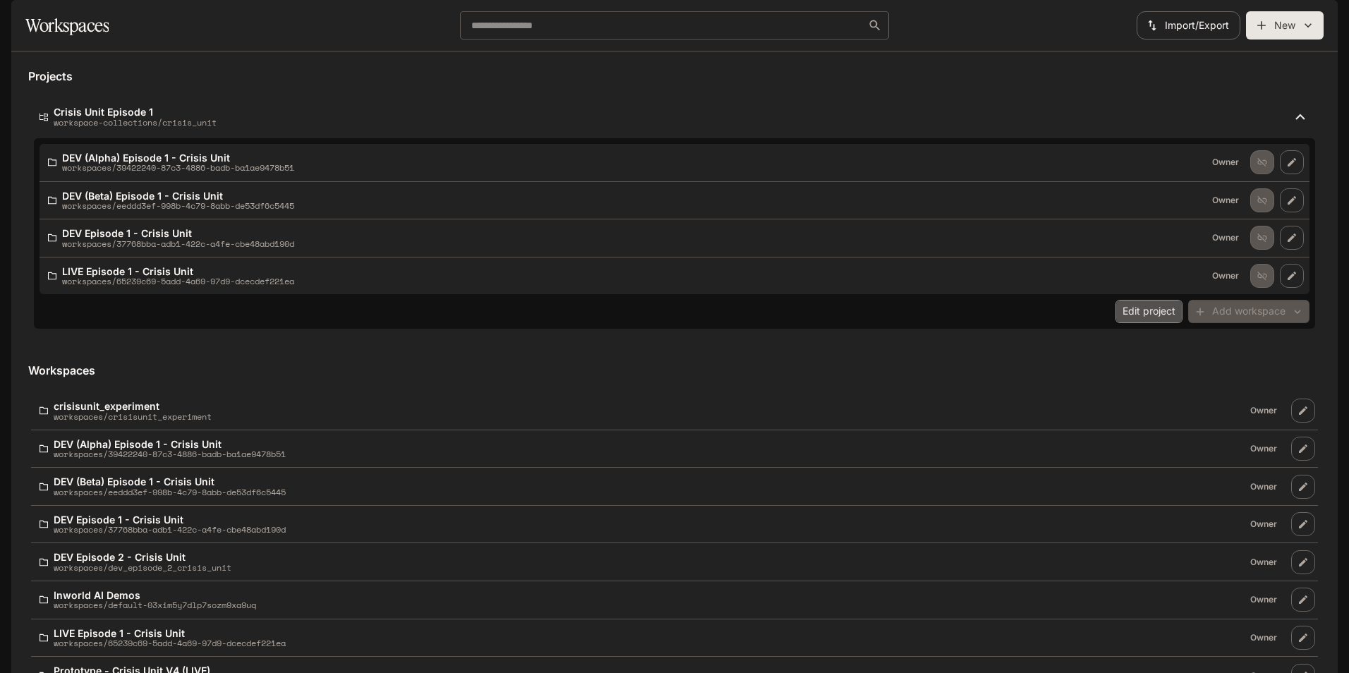
click at [1158, 323] on button "Edit project" at bounding box center [1148, 311] width 67 height 23
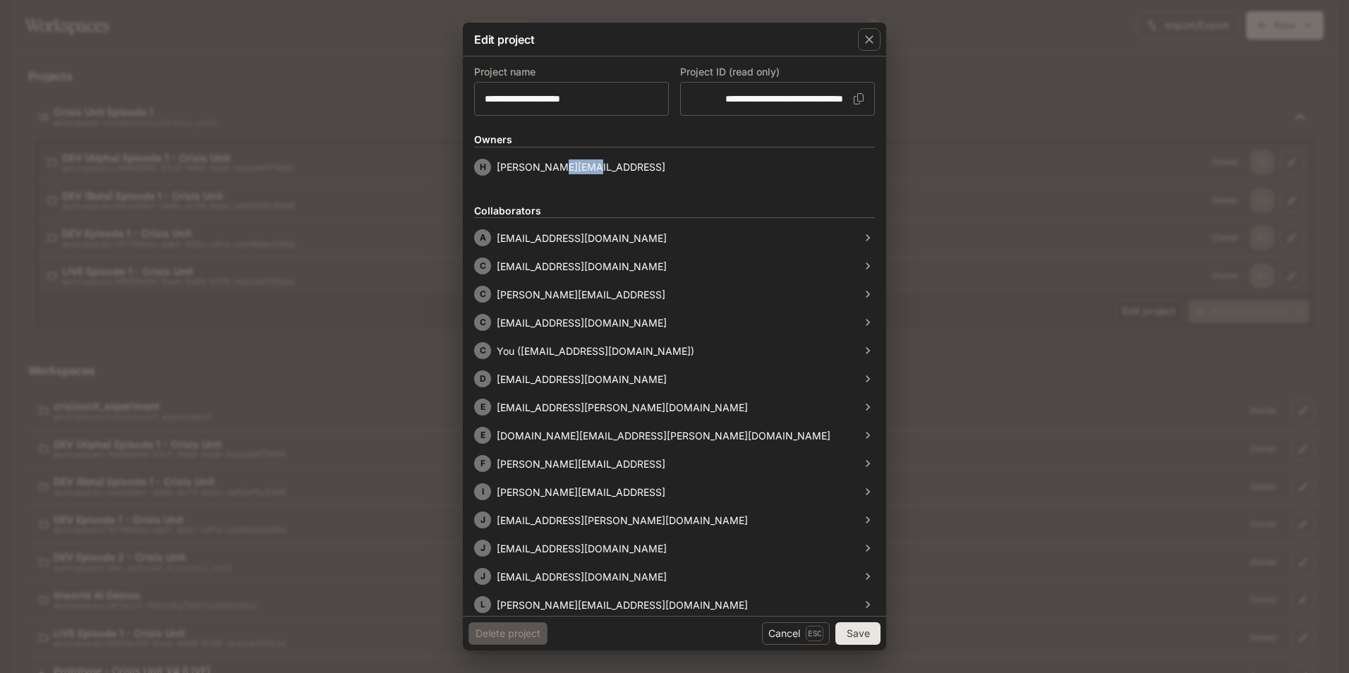
drag, startPoint x: 586, startPoint y: 158, endPoint x: 557, endPoint y: 159, distance: 29.7
click at [557, 159] on li "[PERSON_NAME] [PERSON_NAME][EMAIL_ADDRESS]" at bounding box center [674, 167] width 401 height 17
drag, startPoint x: 557, startPoint y: 159, endPoint x: 584, endPoint y: 169, distance: 29.2
click at [584, 169] on li "[PERSON_NAME] [PERSON_NAME][EMAIL_ADDRESS]" at bounding box center [674, 167] width 401 height 17
drag, startPoint x: 535, startPoint y: 164, endPoint x: 572, endPoint y: 167, distance: 37.5
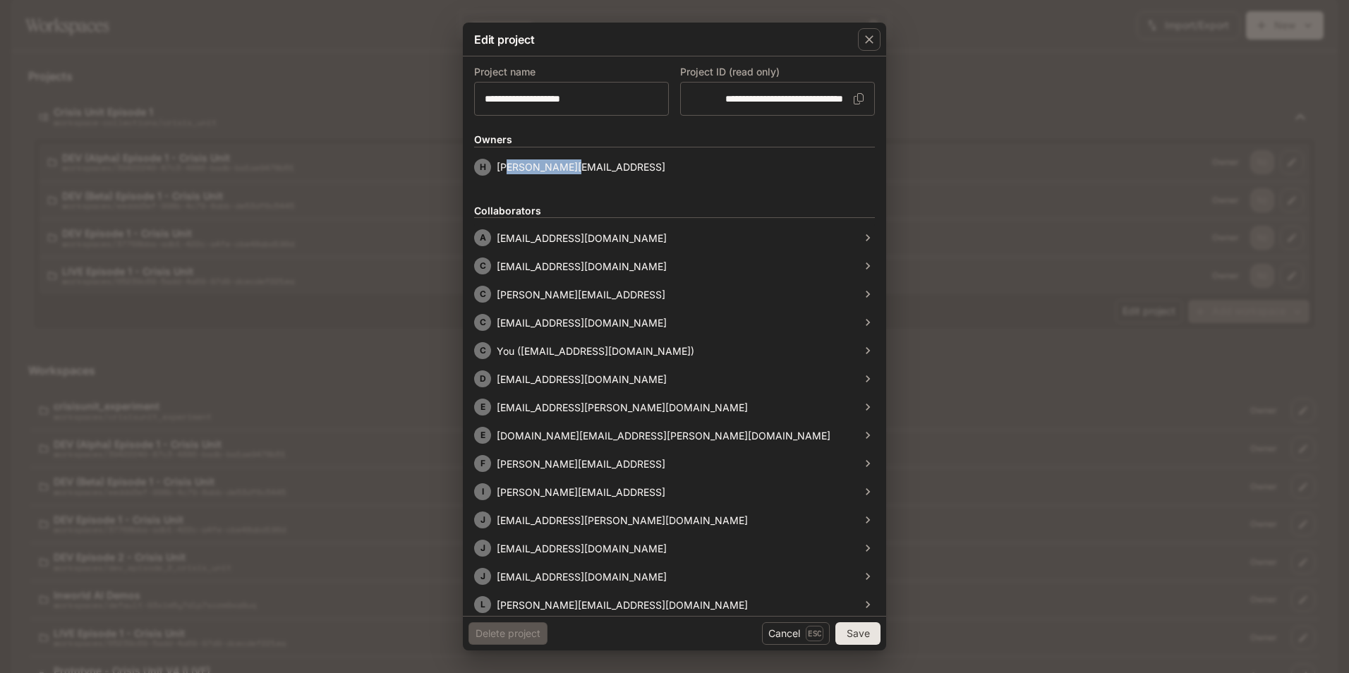
click at [572, 167] on p "[PERSON_NAME][EMAIL_ADDRESS]" at bounding box center [581, 166] width 169 height 15
drag, startPoint x: 572, startPoint y: 167, endPoint x: 616, endPoint y: 166, distance: 43.7
click at [616, 166] on li "[PERSON_NAME] [PERSON_NAME][EMAIL_ADDRESS]" at bounding box center [674, 167] width 401 height 17
click at [851, 243] on div "A [EMAIL_ADDRESS][DOMAIN_NAME]" at bounding box center [667, 237] width 387 height 17
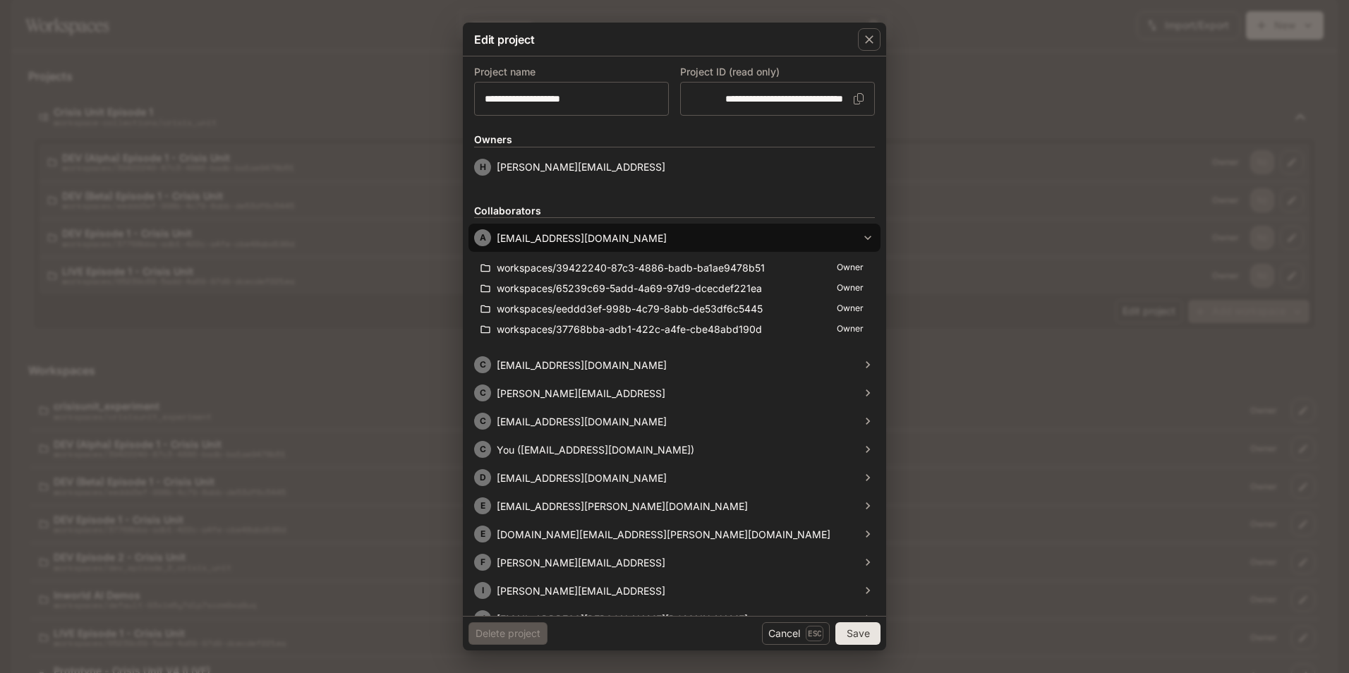
click at [861, 241] on icon at bounding box center [868, 238] width 14 height 14
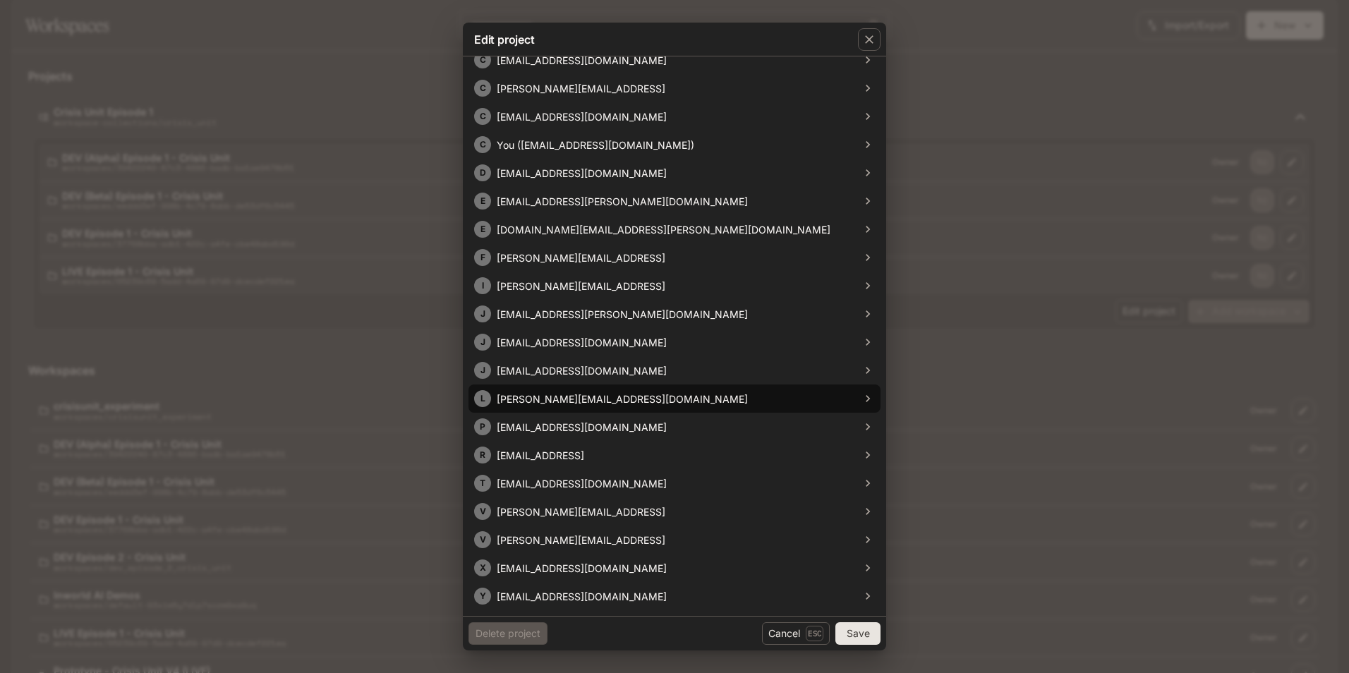
scroll to position [181, 0]
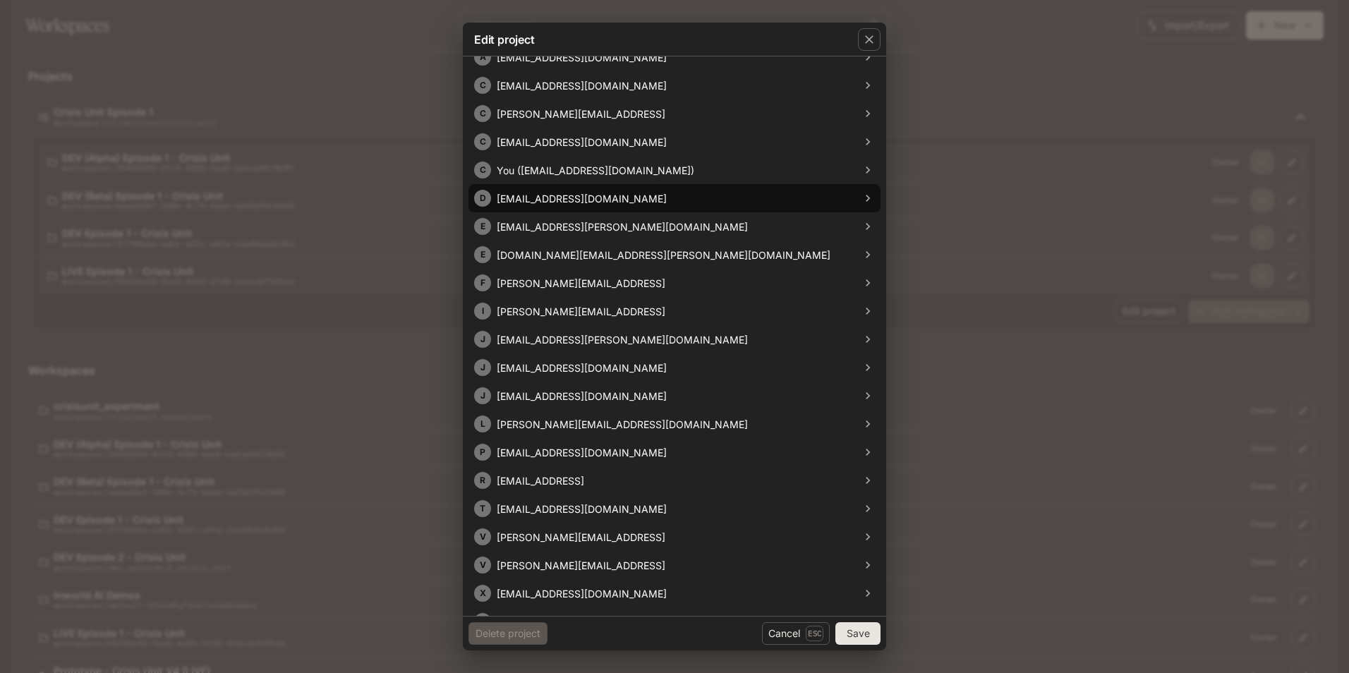
click at [865, 200] on icon at bounding box center [867, 198] width 4 height 7
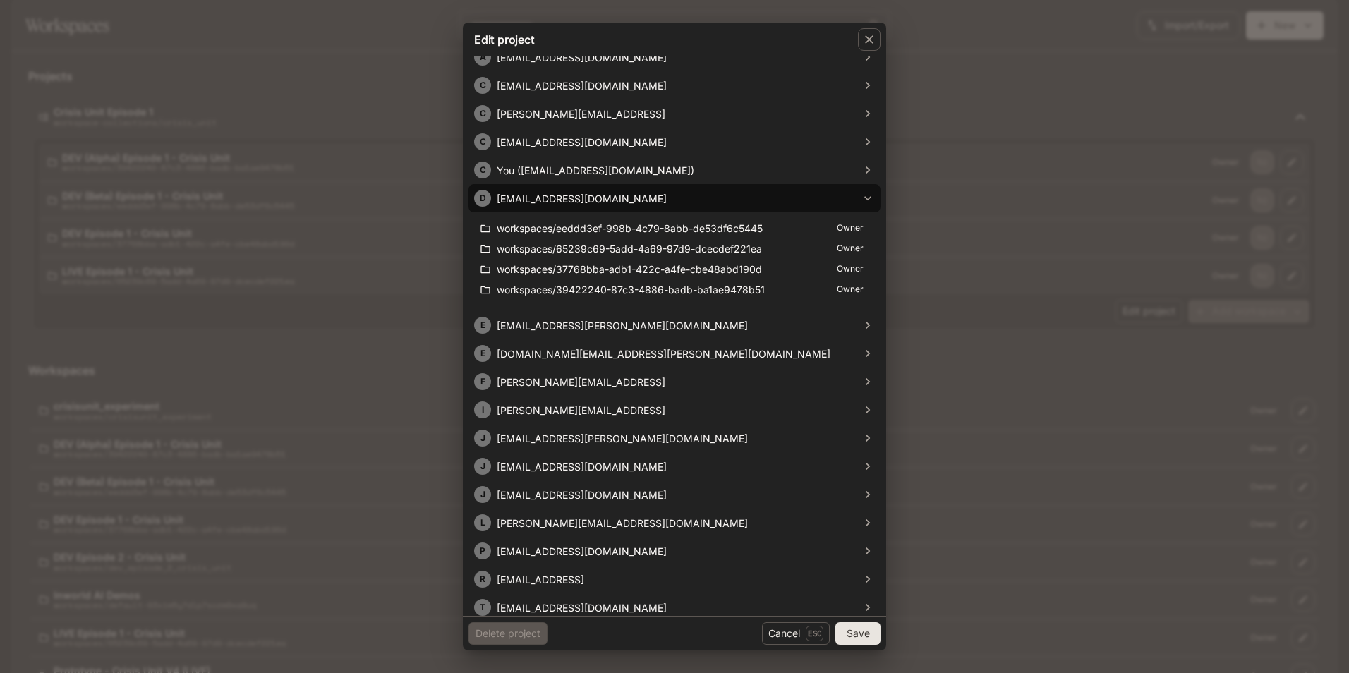
click at [861, 200] on icon at bounding box center [868, 198] width 14 height 14
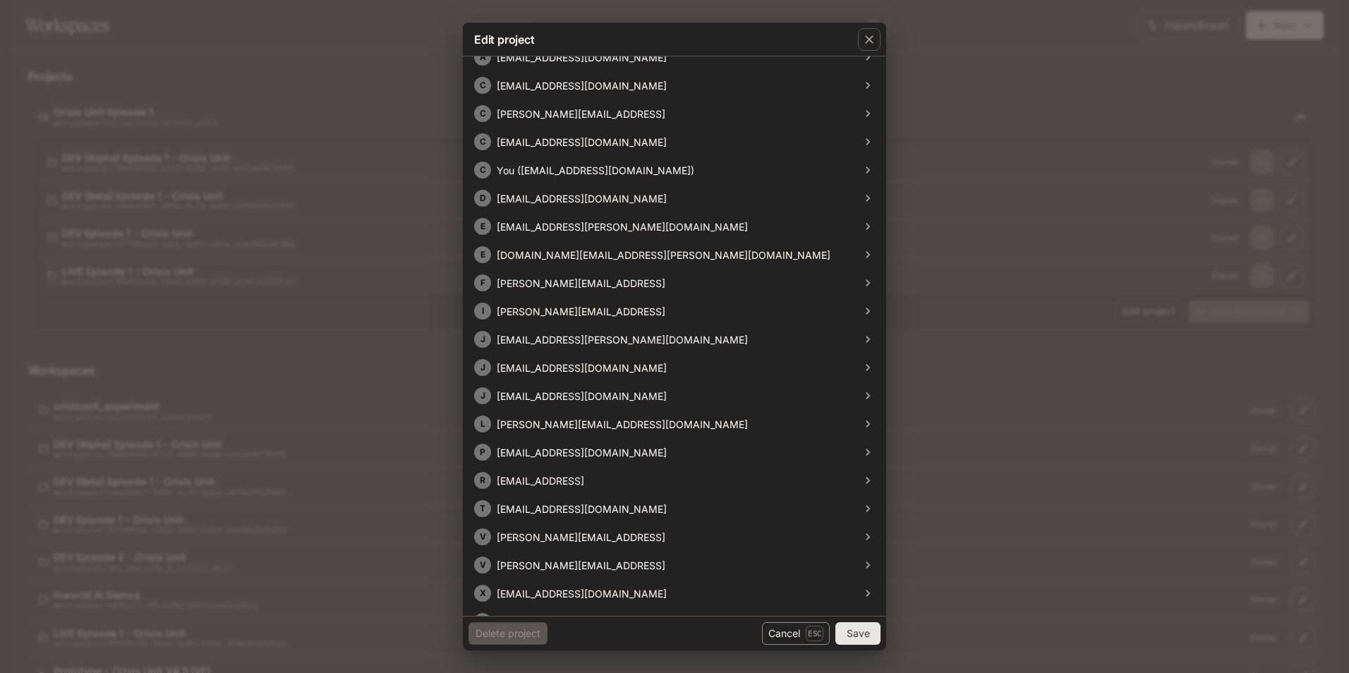
click at [800, 633] on button "Cancel Esc" at bounding box center [796, 633] width 68 height 23
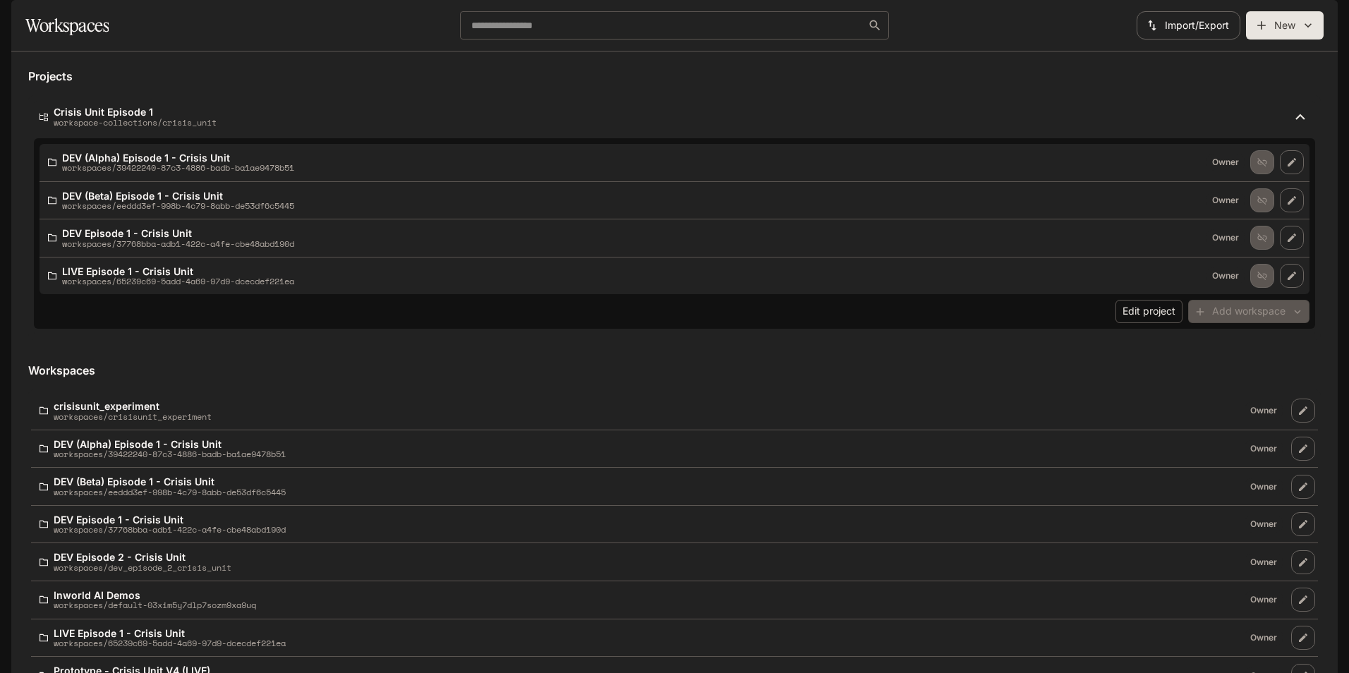
scroll to position [0, 0]
click at [1259, 317] on span "Add workspace" at bounding box center [1248, 310] width 121 height 14
click at [1161, 323] on button "Edit project" at bounding box center [1148, 311] width 67 height 23
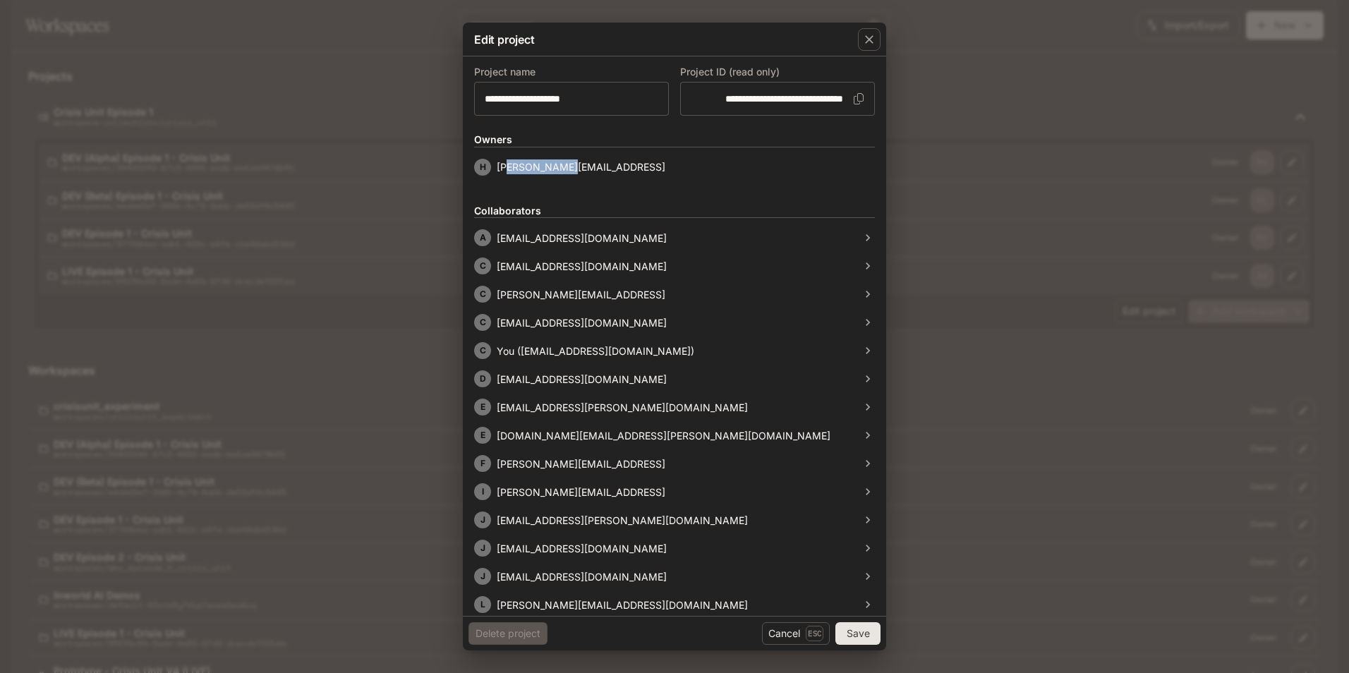
drag, startPoint x: 549, startPoint y: 164, endPoint x: 566, endPoint y: 164, distance: 16.9
click at [566, 164] on p "[PERSON_NAME][EMAIL_ADDRESS]" at bounding box center [581, 166] width 169 height 15
drag, startPoint x: 549, startPoint y: 178, endPoint x: 499, endPoint y: 146, distance: 59.7
click at [547, 178] on form "**********" at bounding box center [674, 456] width 401 height 777
drag, startPoint x: 509, startPoint y: 143, endPoint x: 518, endPoint y: 145, distance: 10.1
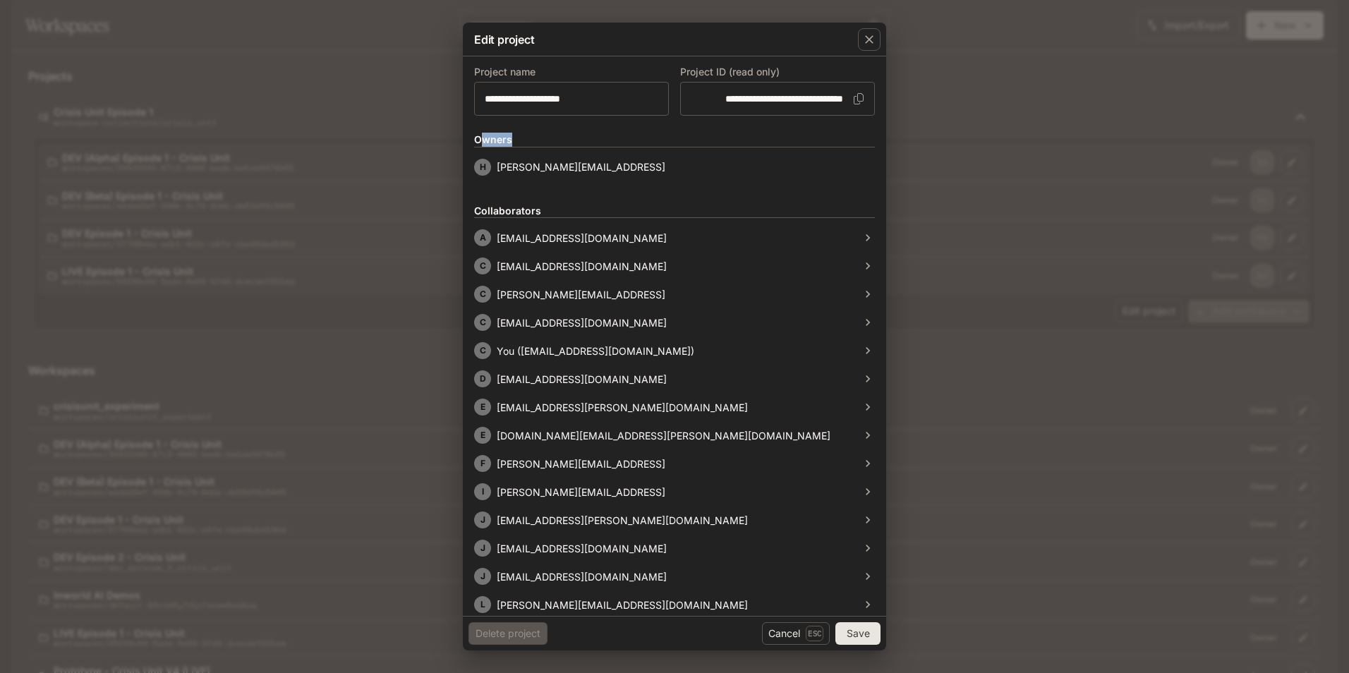
click at [518, 145] on h6 "Owners" at bounding box center [674, 140] width 401 height 14
drag, startPoint x: 518, startPoint y: 145, endPoint x: 549, endPoint y: 181, distance: 47.1
click at [549, 181] on form "**********" at bounding box center [674, 456] width 401 height 777
click at [304, 365] on div "**********" at bounding box center [674, 336] width 1349 height 673
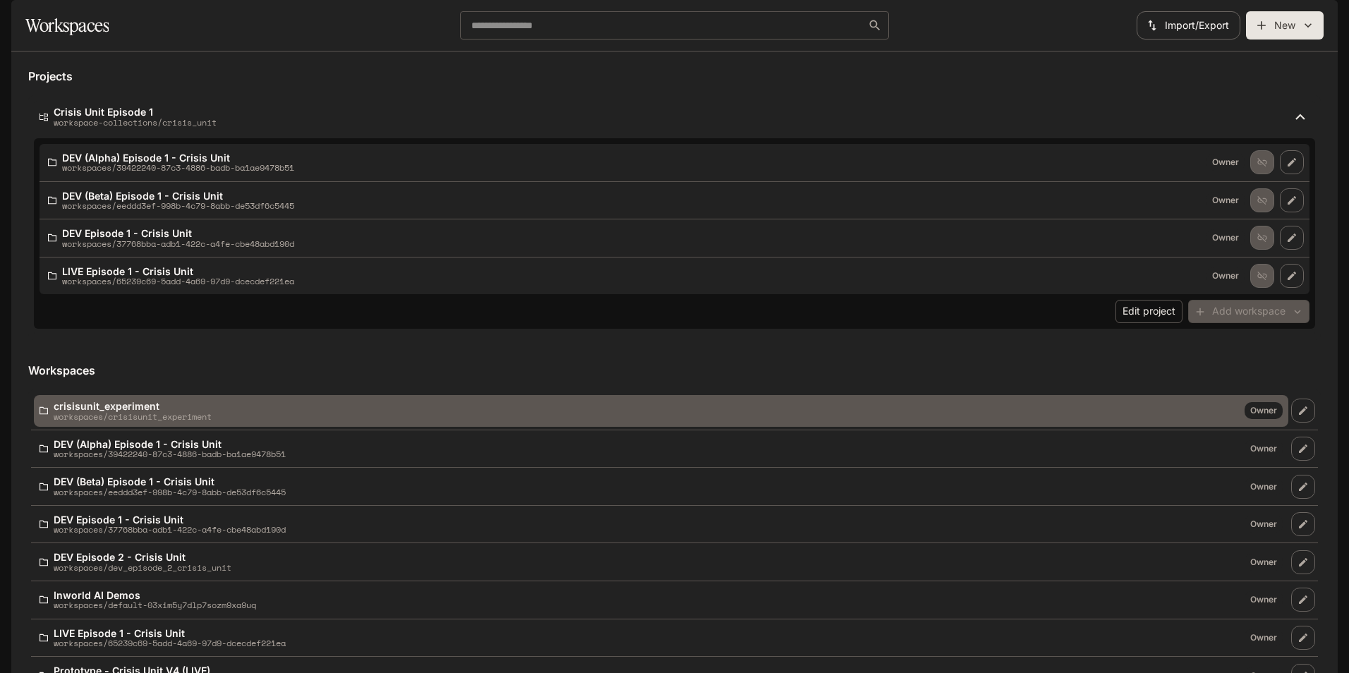
scroll to position [91, 0]
click at [293, 401] on div "crisisunit_experiment workspaces/crisisunit_experiment" at bounding box center [642, 411] width 1205 height 20
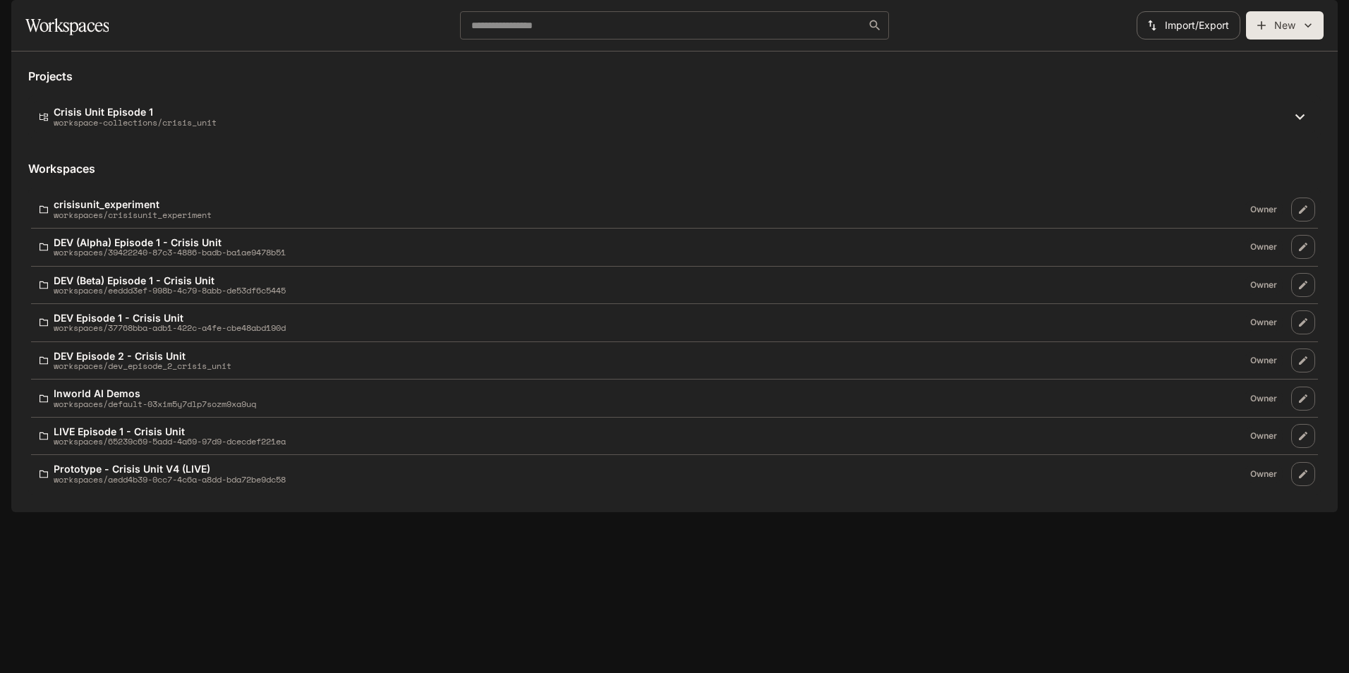
click at [1299, 40] on button "New" at bounding box center [1285, 25] width 78 height 28
click at [811, 557] on div at bounding box center [674, 336] width 1349 height 673
